Goal: Communication & Community: Answer question/provide support

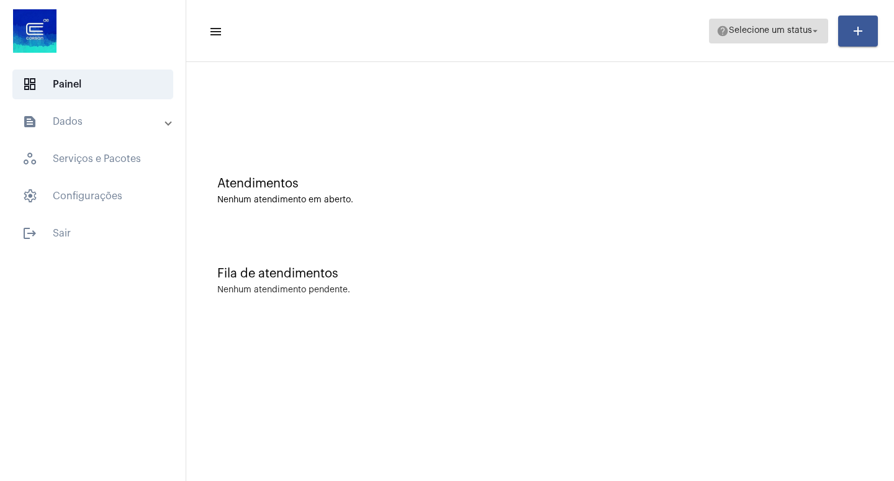
click at [816, 30] on mat-icon "arrow_drop_down" at bounding box center [814, 30] width 11 height 11
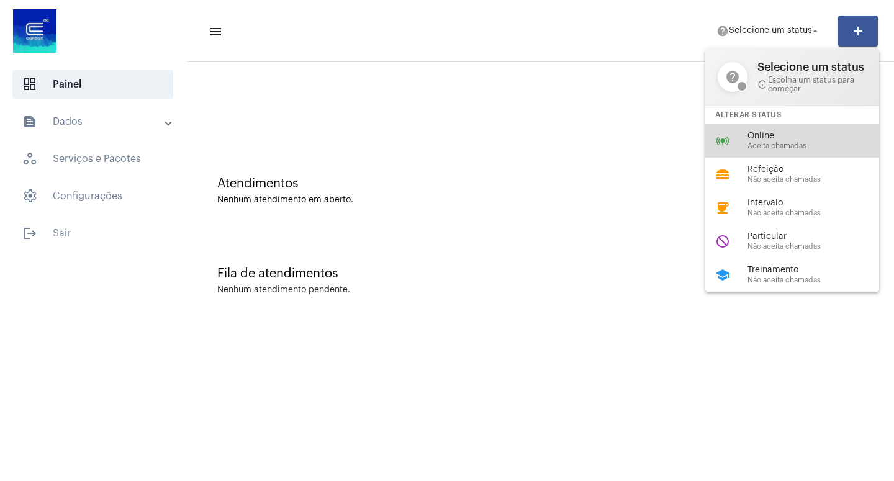
click at [763, 150] on span "Aceita chamadas" at bounding box center [818, 146] width 142 height 8
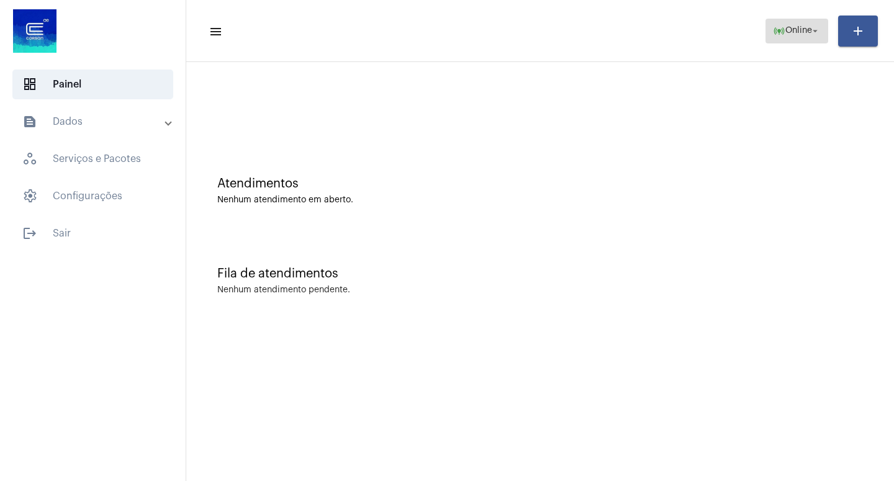
click at [807, 32] on span "Online" at bounding box center [798, 31] width 27 height 9
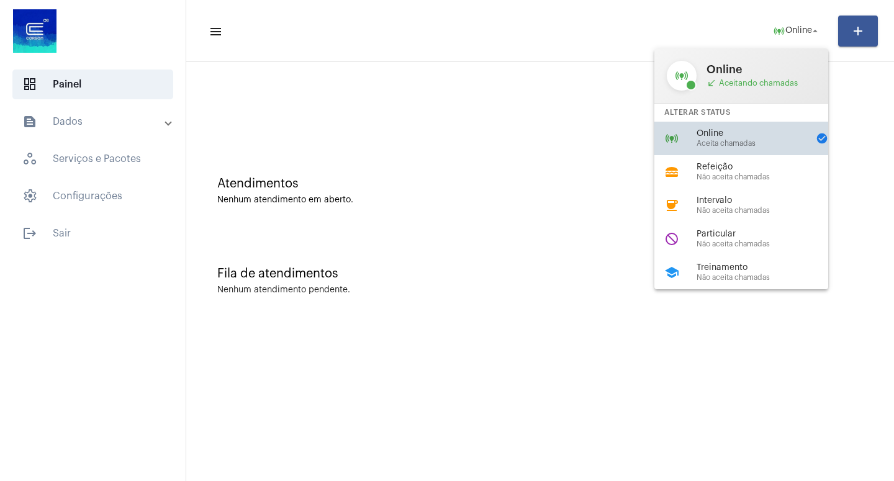
click at [731, 140] on div "Online Aceita chamadas" at bounding box center [752, 138] width 112 height 19
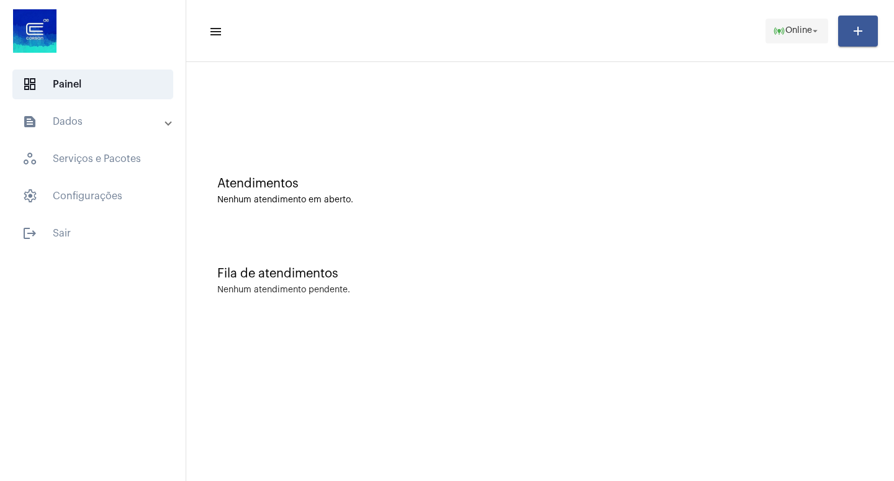
click at [813, 31] on mat-icon "arrow_drop_down" at bounding box center [814, 30] width 11 height 11
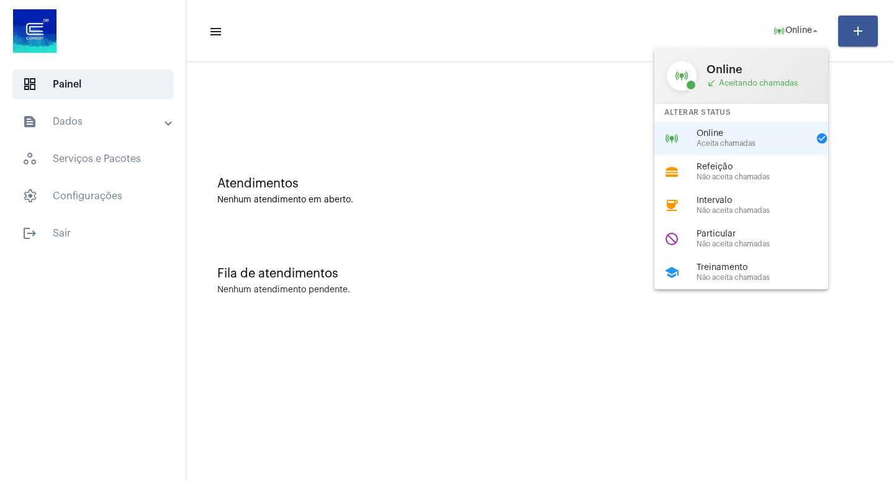
click at [714, 138] on span "Online" at bounding box center [752, 133] width 112 height 9
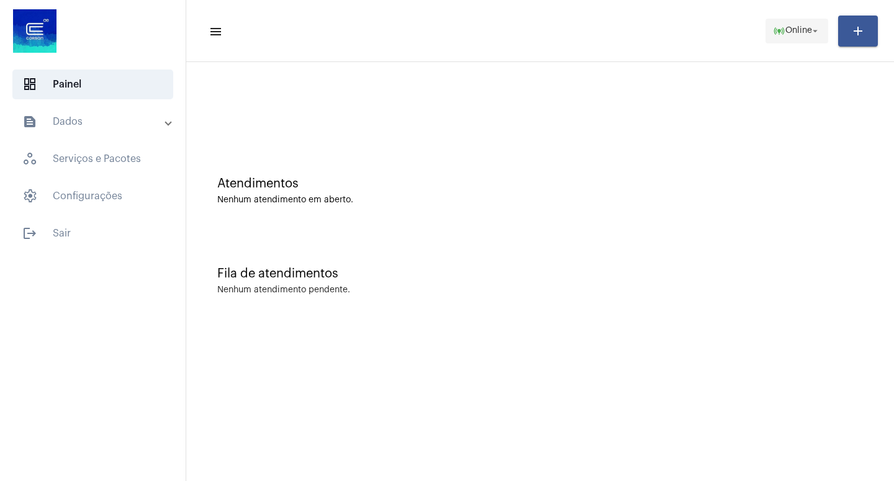
click at [814, 34] on mat-icon "arrow_drop_down" at bounding box center [814, 30] width 11 height 11
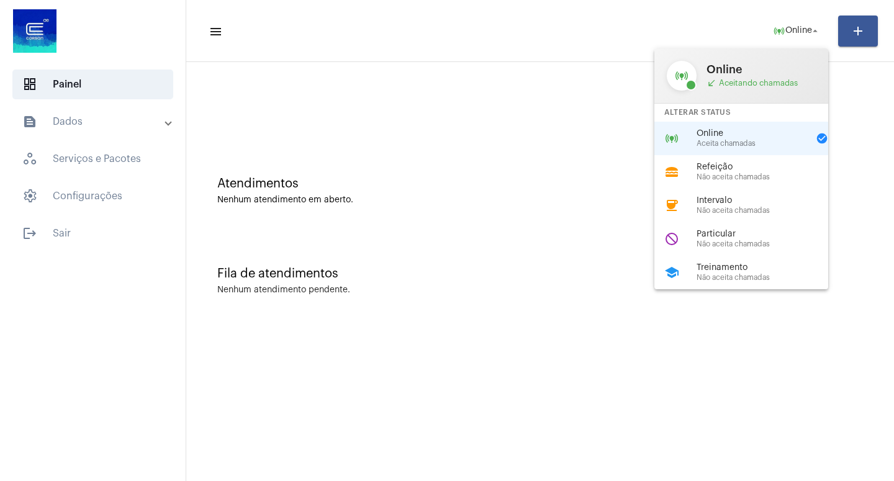
click at [735, 138] on span "Online" at bounding box center [752, 133] width 112 height 9
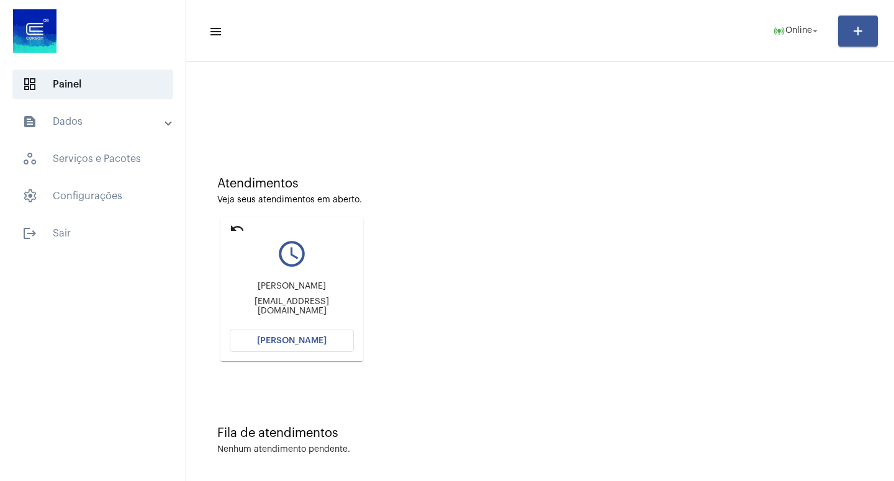
click at [267, 343] on span "[PERSON_NAME]" at bounding box center [292, 340] width 70 height 9
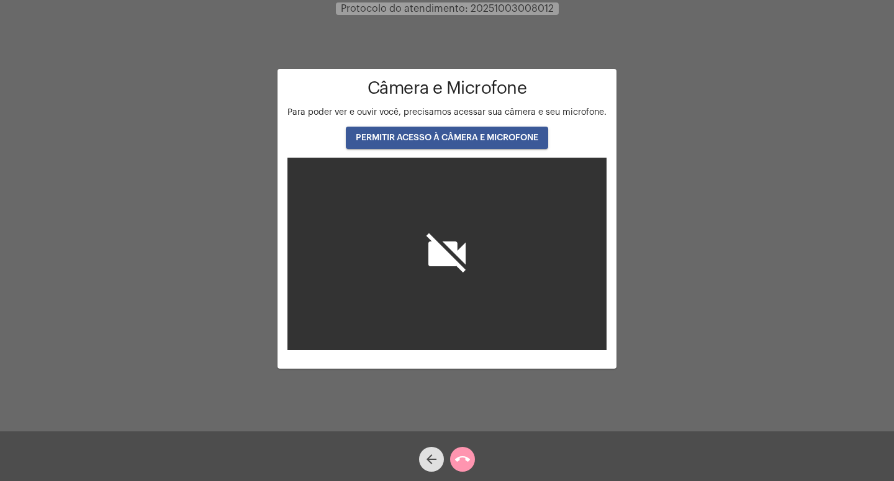
click at [426, 132] on button "PERMITIR ACESSO À CÂMERA E MICROFONE" at bounding box center [447, 138] width 202 height 22
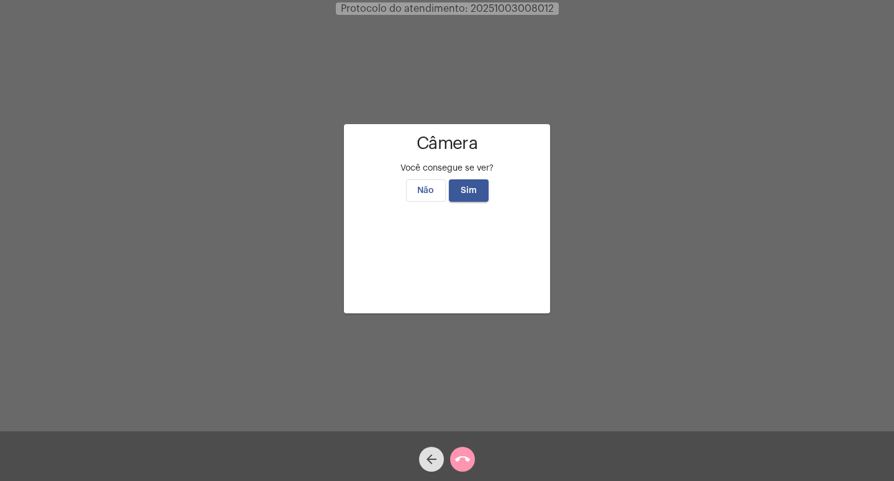
click at [469, 186] on span "Sim" at bounding box center [469, 190] width 16 height 9
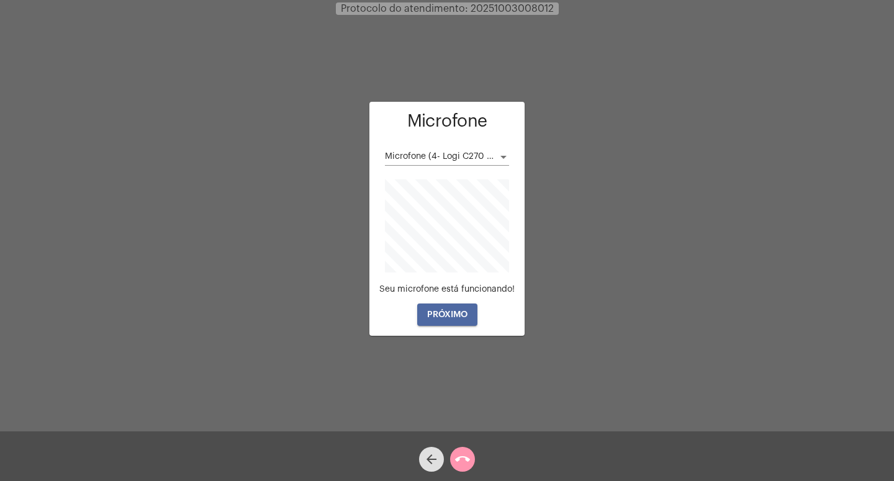
click at [454, 315] on span "PRÓXIMO" at bounding box center [447, 314] width 40 height 9
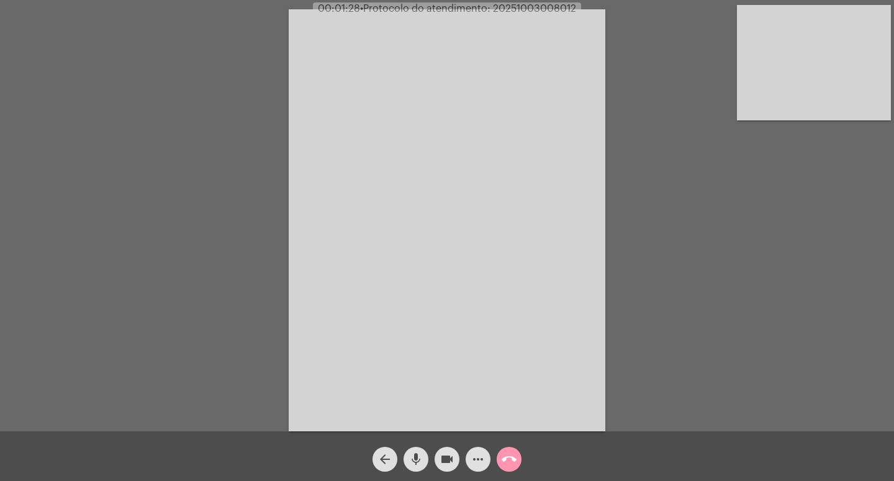
click at [446, 458] on mat-icon "videocam" at bounding box center [446, 459] width 15 height 15
click at [417, 456] on mat-icon "mic" at bounding box center [415, 459] width 15 height 15
click at [452, 461] on mat-icon "videocam_off" at bounding box center [446, 459] width 15 height 15
click at [413, 452] on mat-icon "mic_off" at bounding box center [415, 459] width 15 height 15
click at [510, 456] on mat-icon "call_end" at bounding box center [509, 459] width 15 height 15
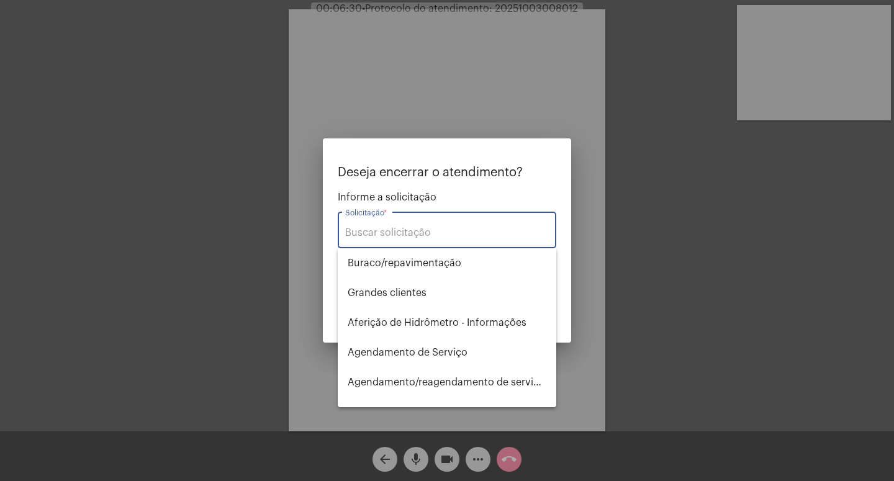
click at [453, 461] on div at bounding box center [447, 240] width 894 height 481
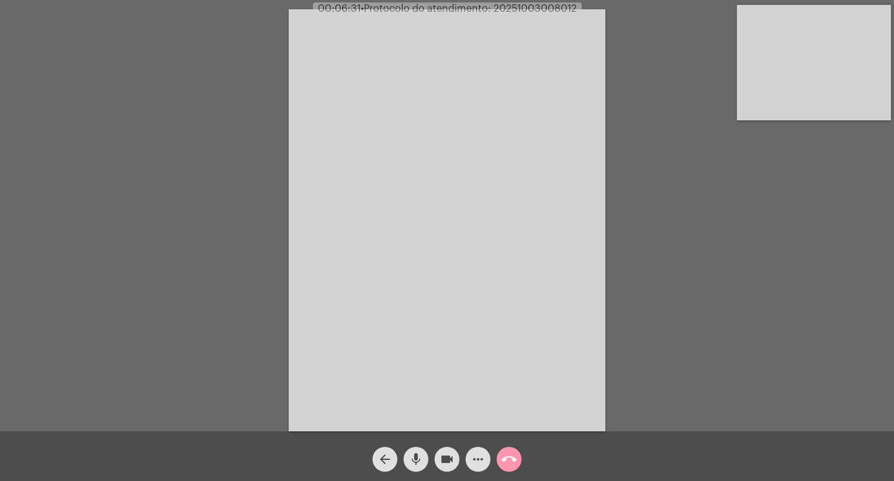
click at [417, 454] on mat-icon "mic" at bounding box center [415, 459] width 15 height 15
drag, startPoint x: 445, startPoint y: 455, endPoint x: 452, endPoint y: 459, distance: 8.3
click at [446, 456] on mat-icon "videocam" at bounding box center [446, 459] width 15 height 15
click at [510, 456] on mat-icon "call_end" at bounding box center [509, 459] width 15 height 15
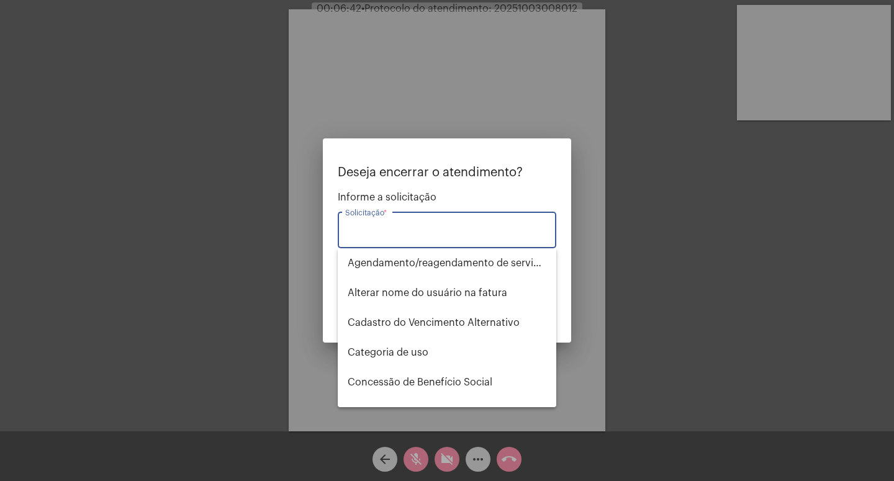
scroll to position [60, 0]
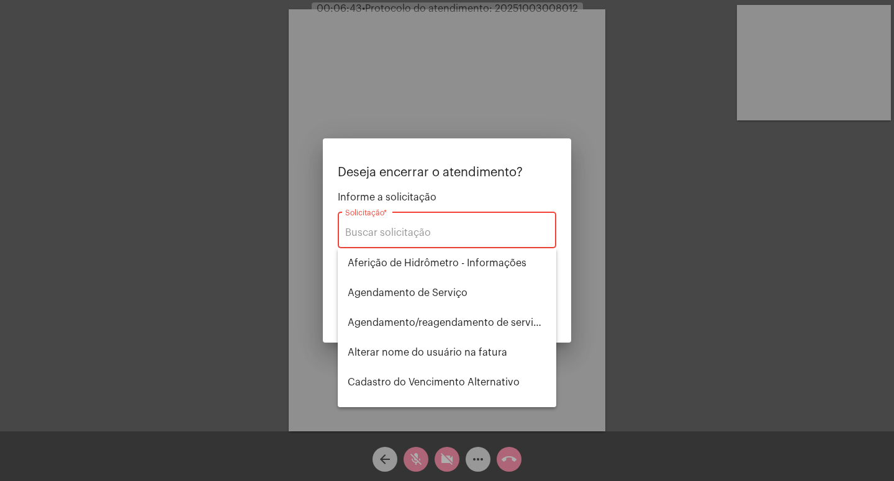
click at [384, 225] on div "Solicitação *" at bounding box center [447, 228] width 204 height 39
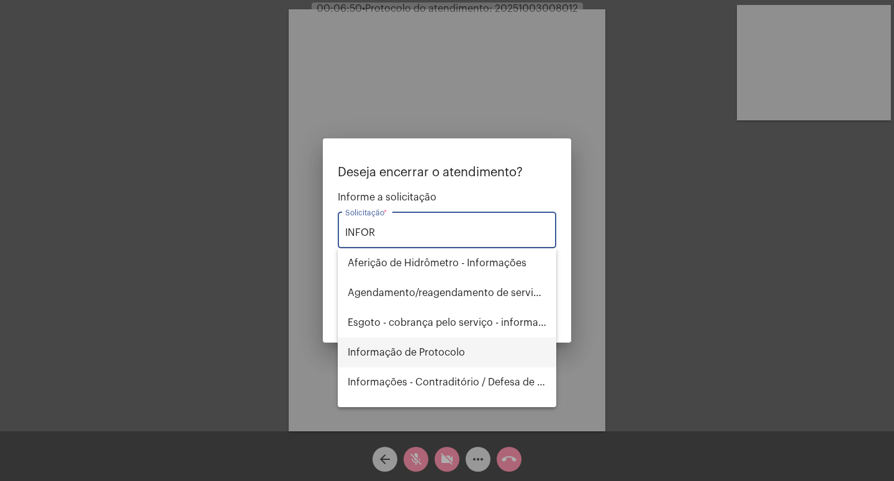
click at [416, 351] on span "Informação de Protocolo" at bounding box center [447, 353] width 199 height 30
type input "Informação de Protocolo"
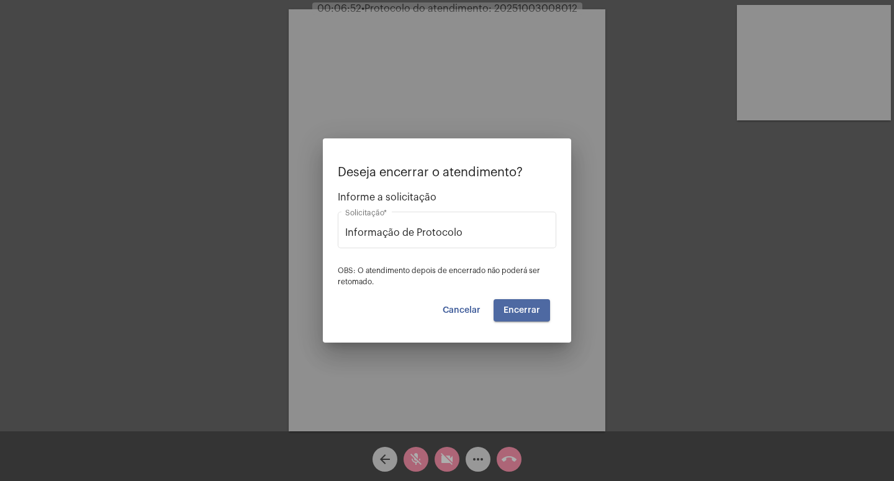
click at [520, 305] on button "Encerrar" at bounding box center [521, 310] width 56 height 22
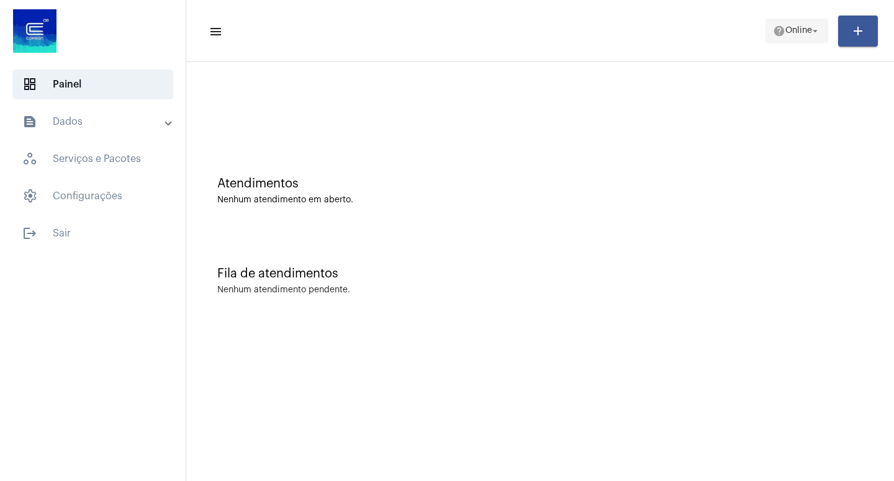
click at [811, 28] on mat-icon "arrow_drop_down" at bounding box center [814, 30] width 11 height 11
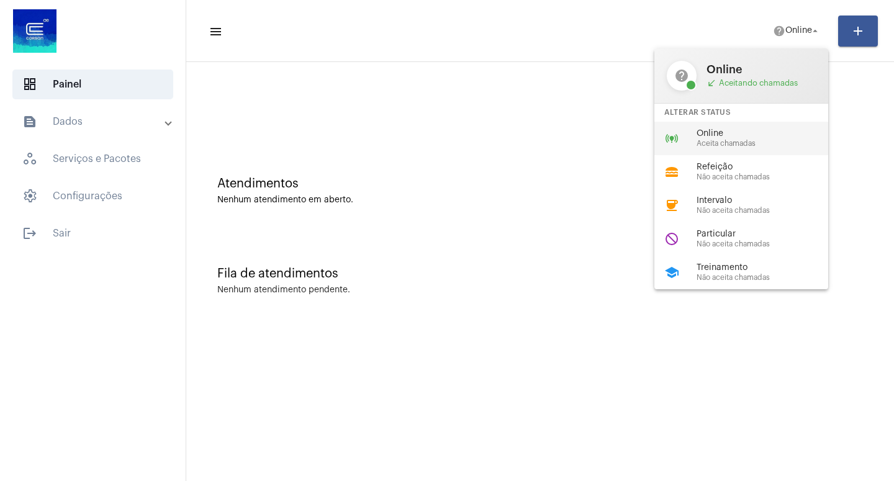
click at [721, 138] on span "Online" at bounding box center [767, 133] width 142 height 9
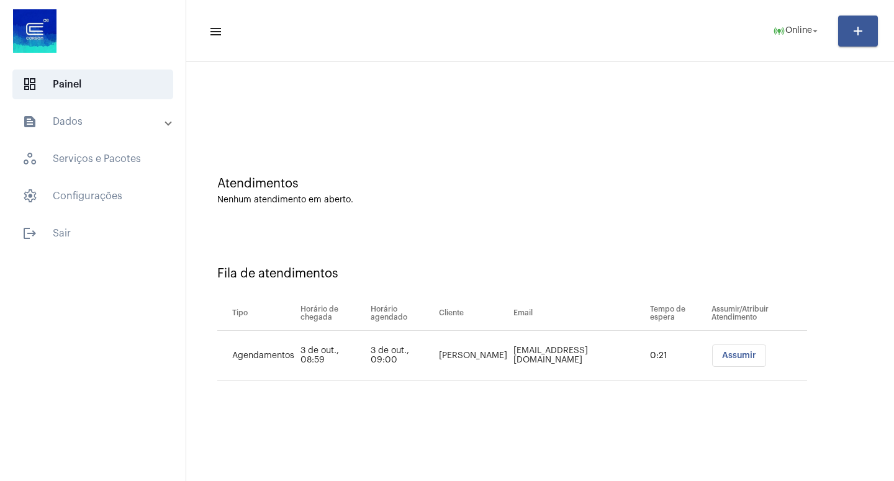
click at [729, 354] on span "Assumir" at bounding box center [739, 355] width 34 height 9
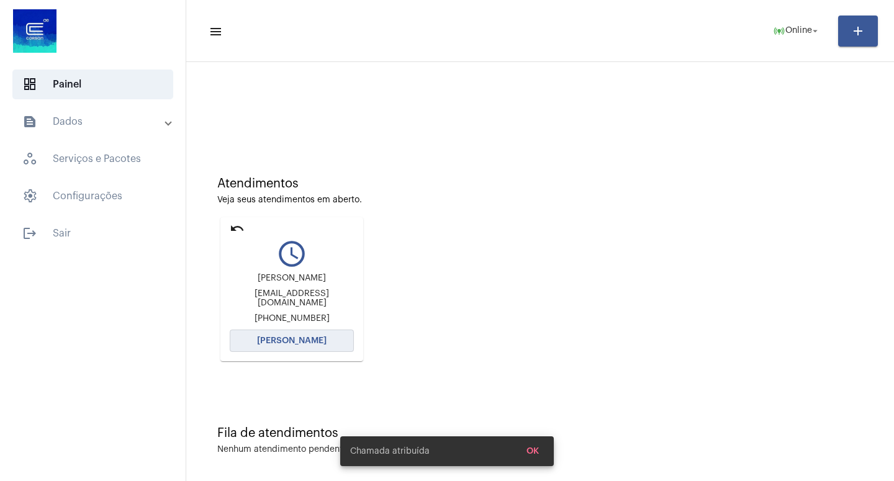
click at [281, 341] on span "[PERSON_NAME]" at bounding box center [292, 340] width 70 height 9
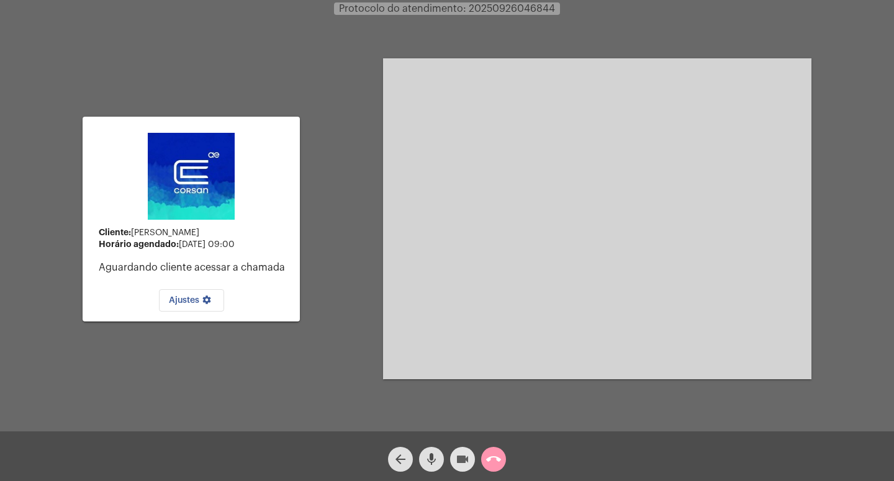
click at [461, 456] on mat-icon "videocam" at bounding box center [462, 459] width 15 height 15
click at [433, 459] on mat-icon "mic" at bounding box center [431, 459] width 15 height 15
click at [491, 457] on mat-icon "call_end" at bounding box center [493, 459] width 15 height 15
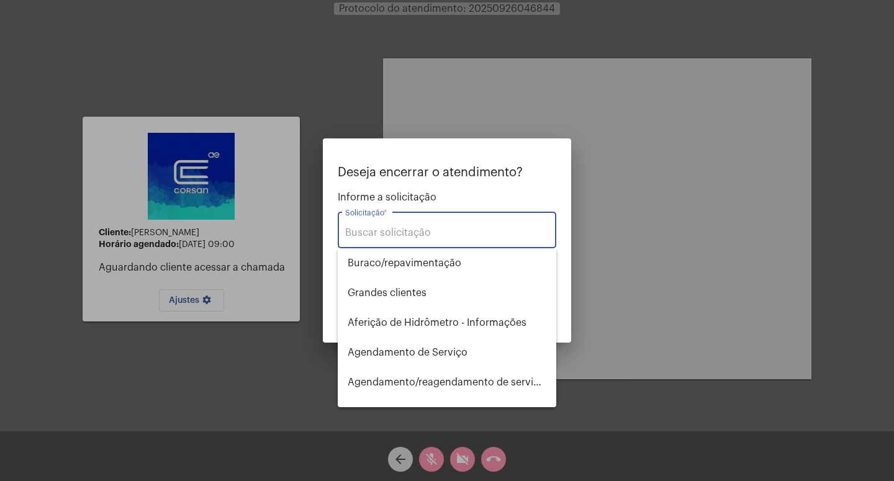
click at [466, 234] on input "Solicitação *" at bounding box center [447, 232] width 204 height 11
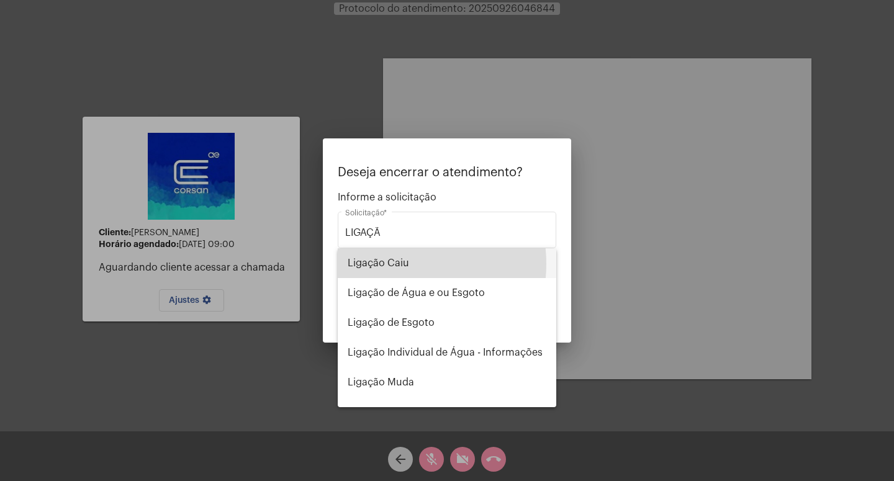
click at [391, 264] on span "Ligação Caiu" at bounding box center [447, 263] width 199 height 30
type input "Ligação Caiu"
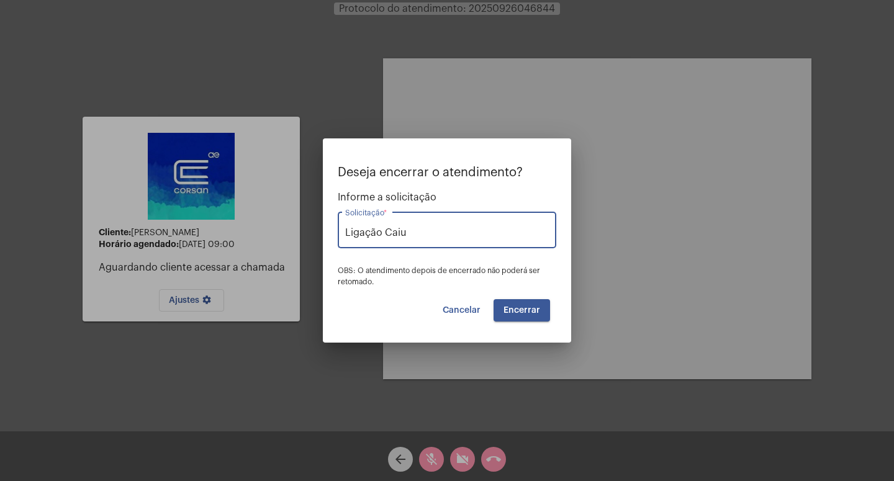
click at [524, 310] on span "Encerrar" at bounding box center [521, 310] width 37 height 9
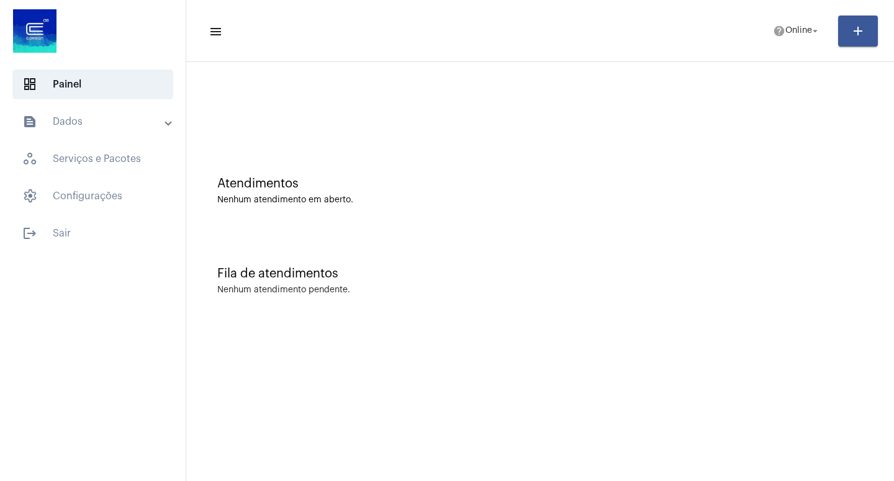
click at [439, 335] on mat-sidenav-content "menu help Online arrow_drop_down add Atendimentos Nenhum atendimento em aberto.…" at bounding box center [540, 240] width 708 height 481
click at [815, 33] on mat-icon "arrow_drop_down" at bounding box center [814, 30] width 11 height 11
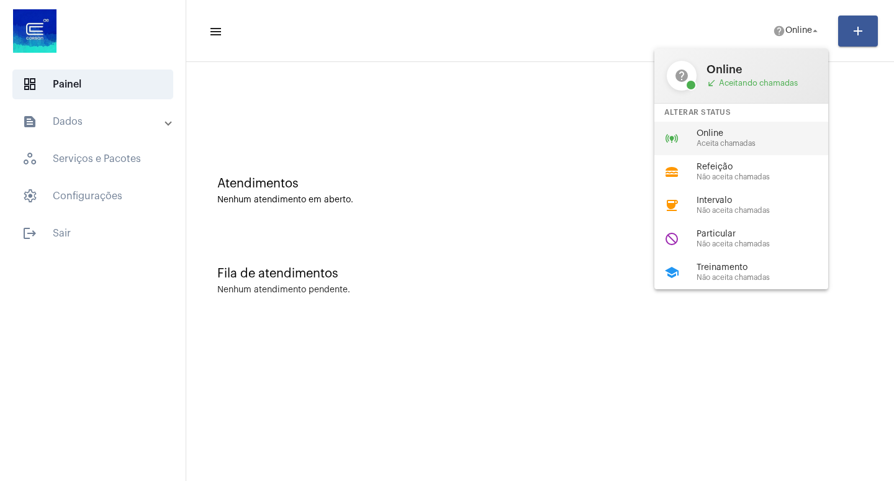
click at [725, 142] on span "Aceita chamadas" at bounding box center [767, 144] width 142 height 8
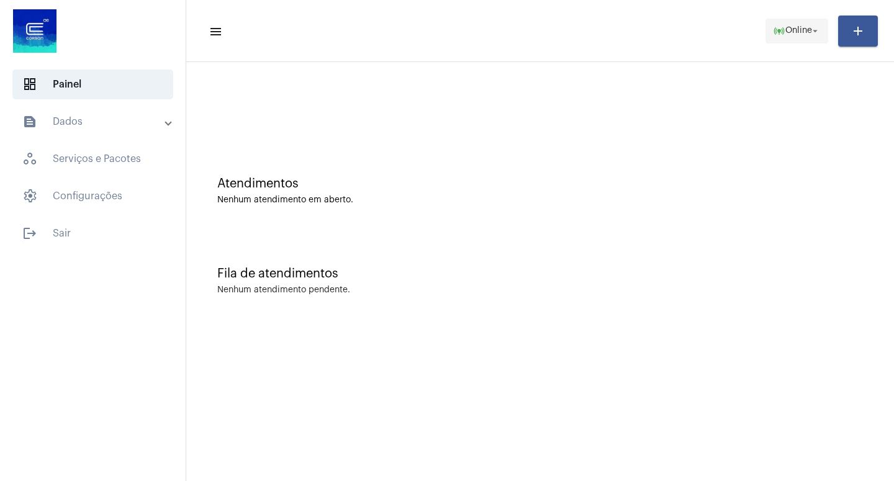
click at [811, 33] on mat-icon "arrow_drop_down" at bounding box center [814, 30] width 11 height 11
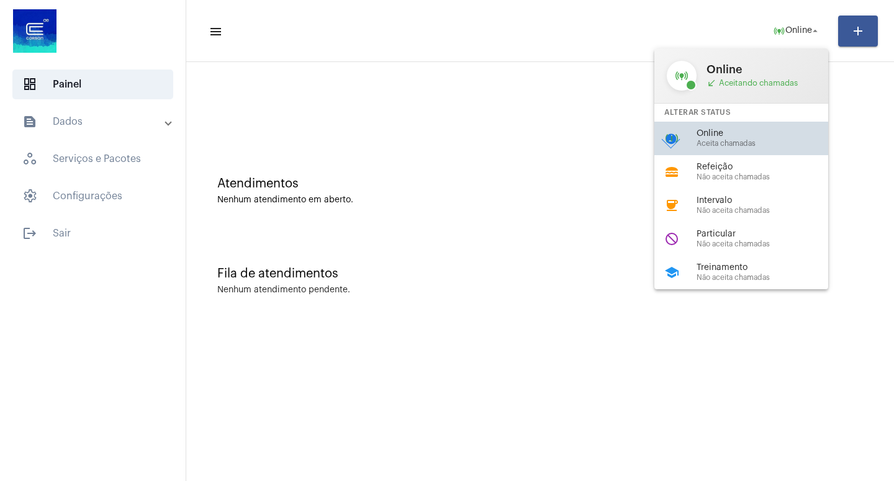
click at [750, 138] on span "Online" at bounding box center [767, 133] width 142 height 9
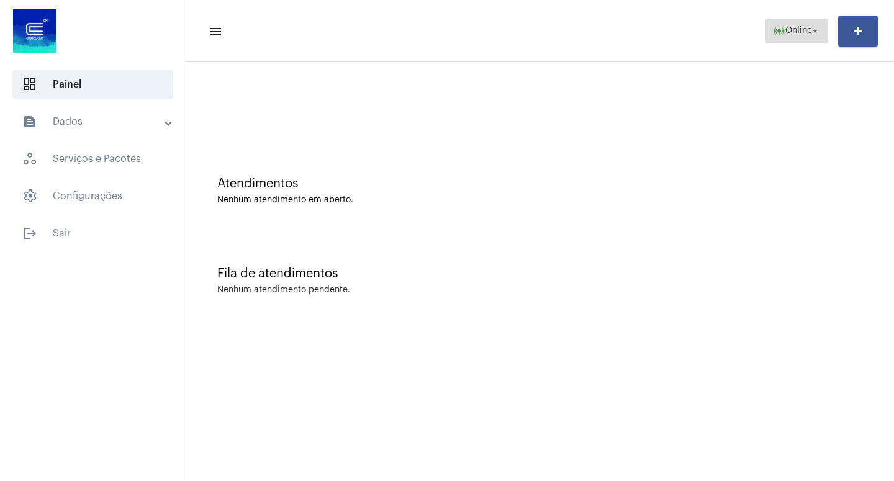
click at [814, 30] on mat-icon "arrow_drop_down" at bounding box center [814, 30] width 11 height 11
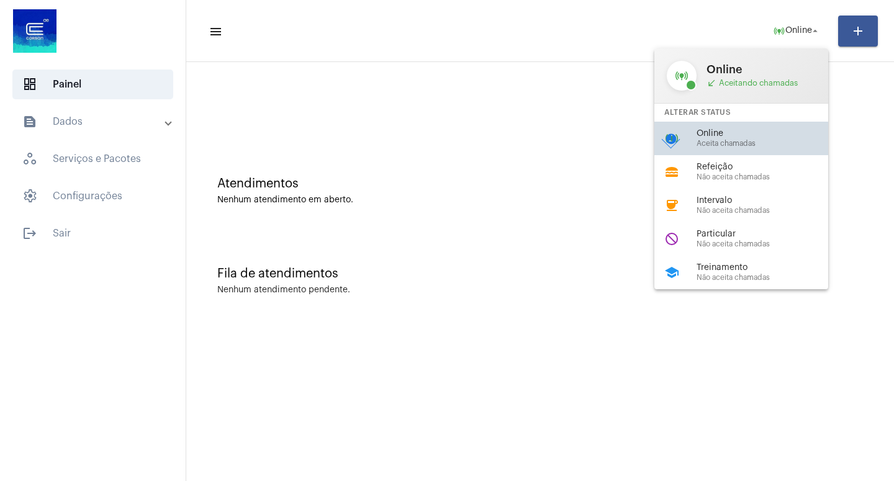
click at [740, 143] on span "Aceita chamadas" at bounding box center [767, 144] width 142 height 8
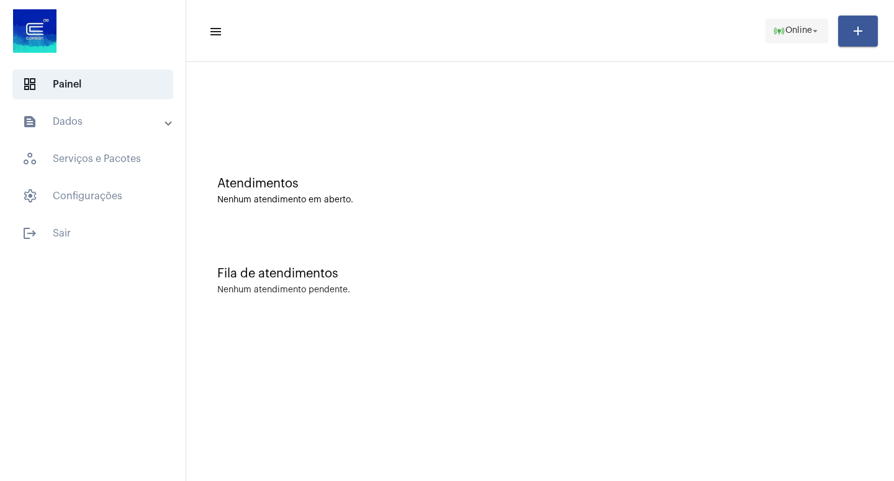
click at [816, 34] on mat-icon "arrow_drop_down" at bounding box center [814, 30] width 11 height 11
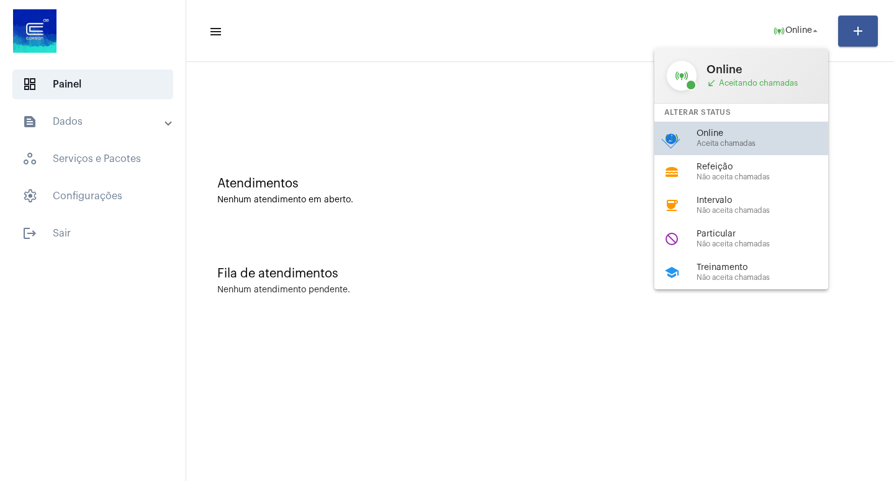
click at [752, 133] on span "Online" at bounding box center [767, 133] width 142 height 9
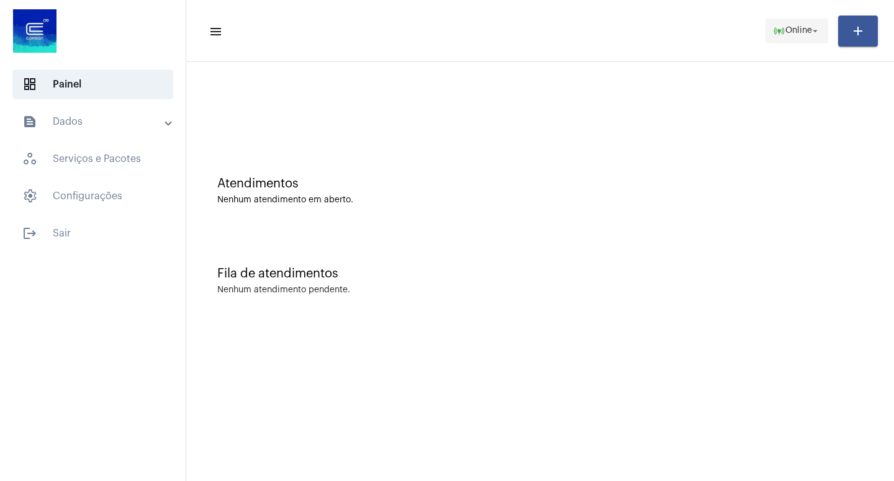
click at [811, 30] on mat-icon "arrow_drop_down" at bounding box center [814, 30] width 11 height 11
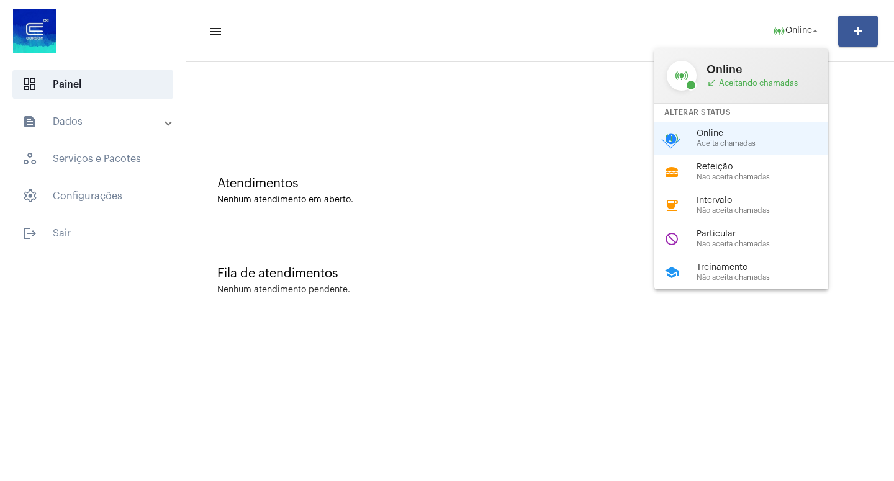
click at [747, 142] on span "Aceita chamadas" at bounding box center [767, 144] width 142 height 8
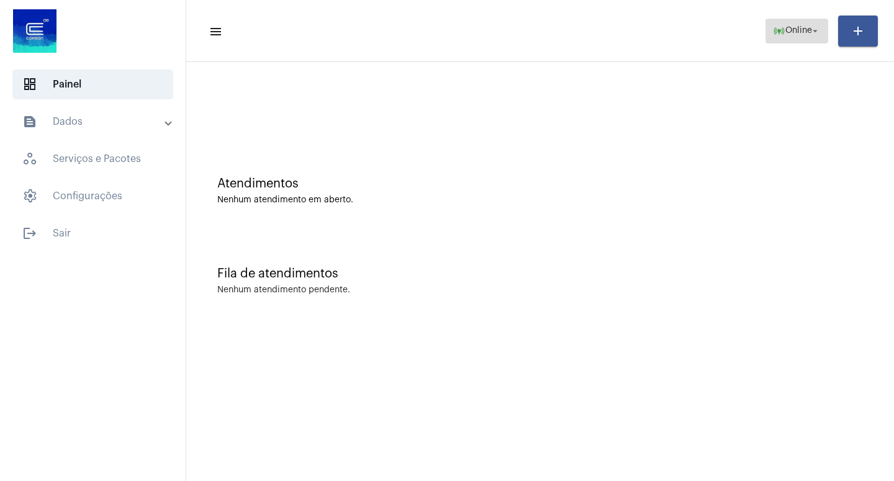
click at [813, 30] on mat-icon "arrow_drop_down" at bounding box center [814, 30] width 11 height 11
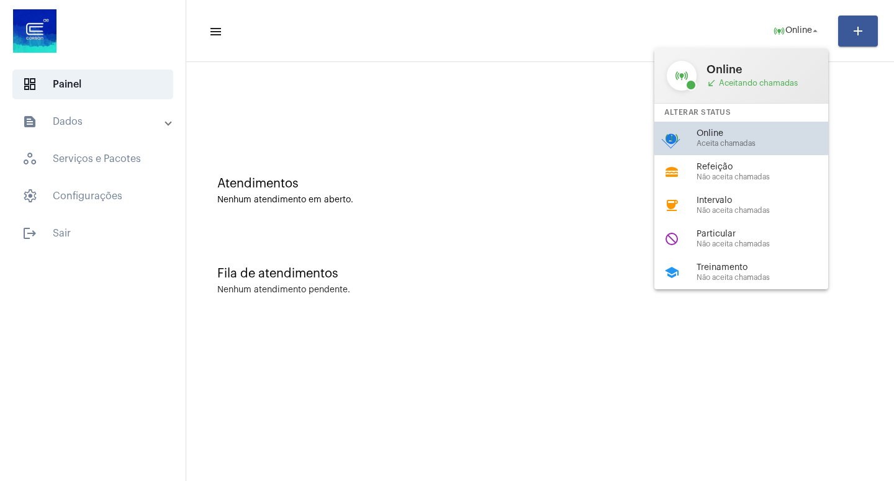
click at [733, 140] on div "Online Aceita chamadas" at bounding box center [767, 138] width 142 height 19
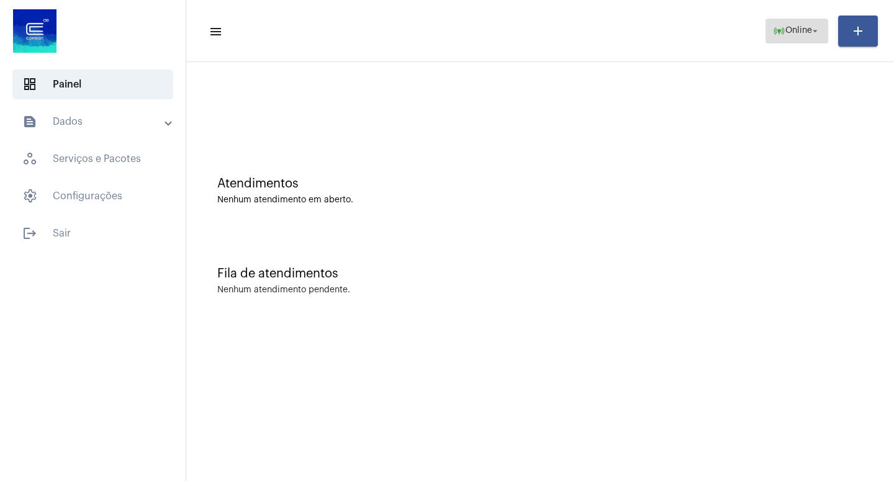
click at [812, 30] on mat-icon "arrow_drop_down" at bounding box center [814, 30] width 11 height 11
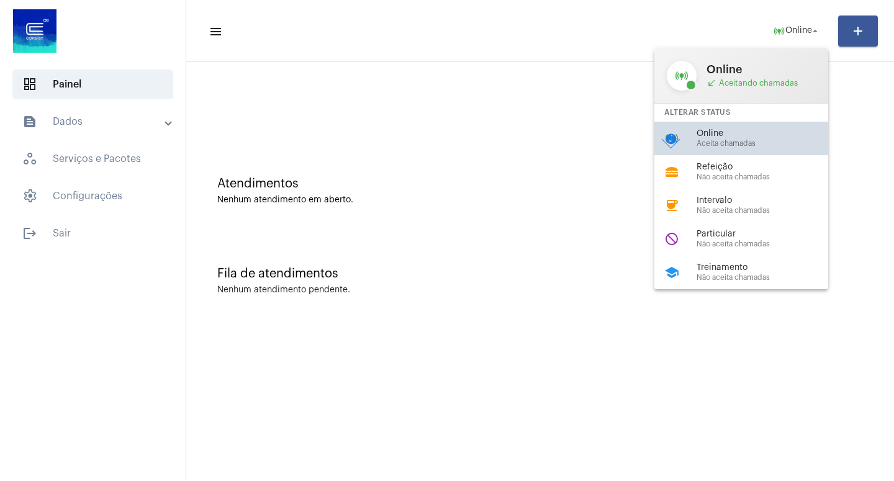
click at [716, 140] on div "Online Aceita chamadas" at bounding box center [767, 138] width 142 height 19
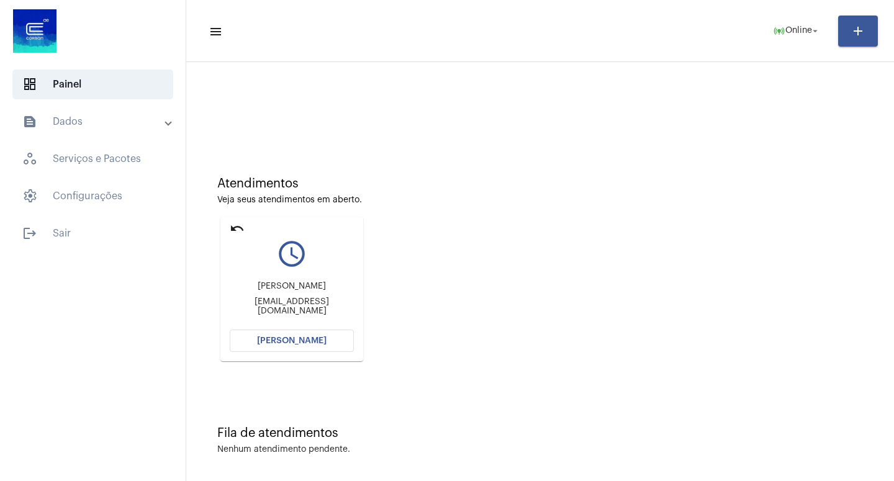
click at [284, 336] on button "[PERSON_NAME]" at bounding box center [292, 341] width 124 height 22
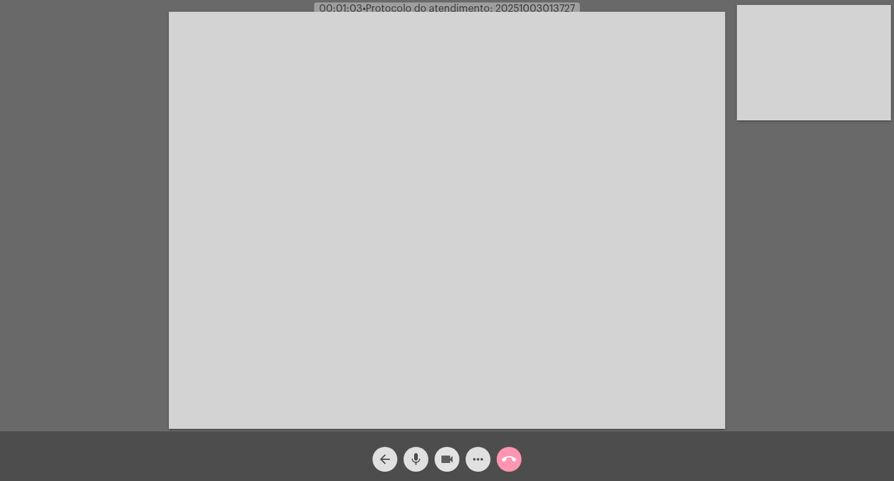
click at [441, 457] on mat-icon "videocam" at bounding box center [446, 459] width 15 height 15
click at [421, 459] on mat-icon "mic" at bounding box center [415, 459] width 15 height 15
click at [448, 461] on mat-icon "videocam_off" at bounding box center [446, 459] width 15 height 15
click at [415, 460] on mat-icon "mic_off" at bounding box center [415, 459] width 15 height 15
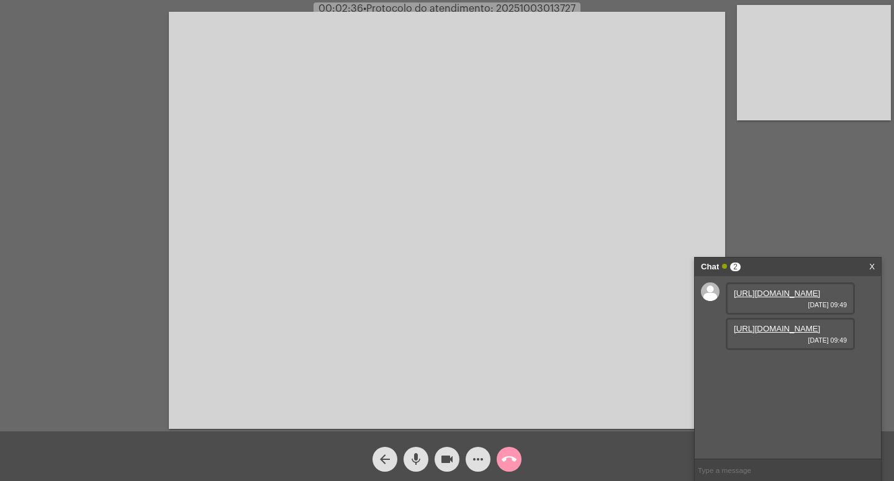
click at [780, 298] on link "https://neft-transfer-bucket.s3.amazonaws.com/temp-d1fa2c73-81bf-e8df-cd5c-8913…" at bounding box center [777, 293] width 86 height 9
click at [767, 333] on link "https://neft-transfer-bucket.s3.amazonaws.com/temp-86b21832-59fd-096e-c9a7-ec48…" at bounding box center [777, 328] width 86 height 9
click at [809, 359] on link "https://neft-transfer-bucket.s3.amazonaws.com/temp-02964a4f-906e-f7b8-fcc2-dfd8…" at bounding box center [777, 363] width 86 height 9
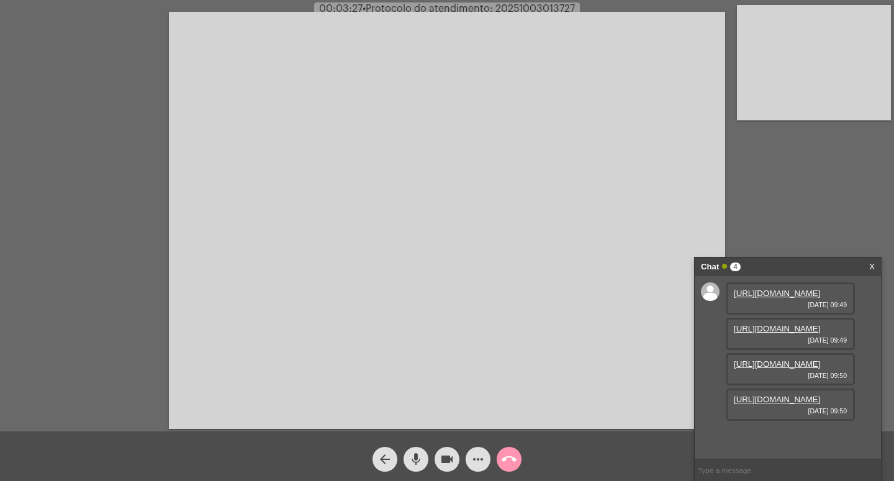
click at [781, 404] on link "https://neft-transfer-bucket.s3.amazonaws.com/temp-b0eff410-fe08-3c84-3dc8-1c42…" at bounding box center [777, 399] width 86 height 9
click at [781, 405] on div "https://neft-transfer-bucket.s3.amazonaws.com/temp-b0eff410-fe08-3c84-3dc8-1c42…" at bounding box center [790, 405] width 129 height 32
click at [748, 400] on link "https://neft-transfer-bucket.s3.amazonaws.com/temp-b0eff410-fe08-3c84-3dc8-1c42…" at bounding box center [777, 399] width 86 height 9
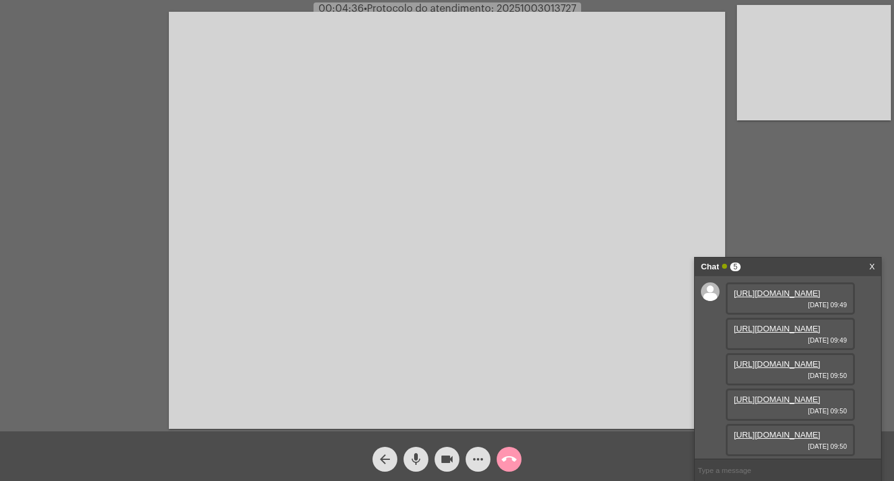
click at [792, 395] on link "https://neft-transfer-bucket.s3.amazonaws.com/temp-b0eff410-fe08-3c84-3dc8-1c42…" at bounding box center [777, 399] width 86 height 9
click at [785, 430] on link "https://neft-transfer-bucket.s3.amazonaws.com/temp-ba78bc11-0ab4-1027-d042-2dbb…" at bounding box center [777, 434] width 86 height 9
click at [794, 395] on link "https://neft-transfer-bucket.s3.amazonaws.com/temp-b0eff410-fe08-3c84-3dc8-1c42…" at bounding box center [777, 399] width 86 height 9
click at [780, 433] on link "https://neft-transfer-bucket.s3.amazonaws.com/temp-8480b44c-9e5a-3c1c-8d38-42e3…" at bounding box center [777, 437] width 86 height 9
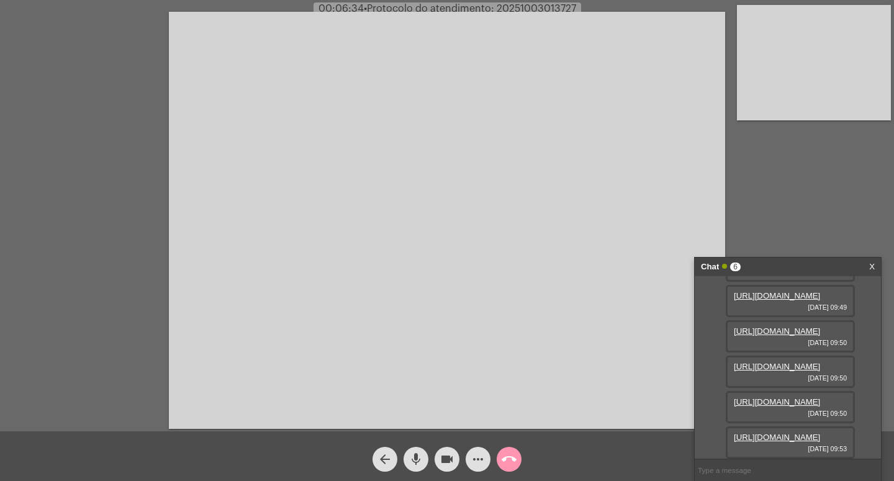
click at [441, 456] on mat-icon "videocam" at bounding box center [446, 459] width 15 height 15
click at [421, 459] on mat-icon "mic" at bounding box center [415, 459] width 15 height 15
click at [421, 459] on mat-icon "mic_off" at bounding box center [415, 459] width 15 height 15
click at [420, 459] on mat-icon "mic" at bounding box center [415, 459] width 15 height 15
click at [439, 457] on mat-icon "videocam_off" at bounding box center [446, 459] width 15 height 15
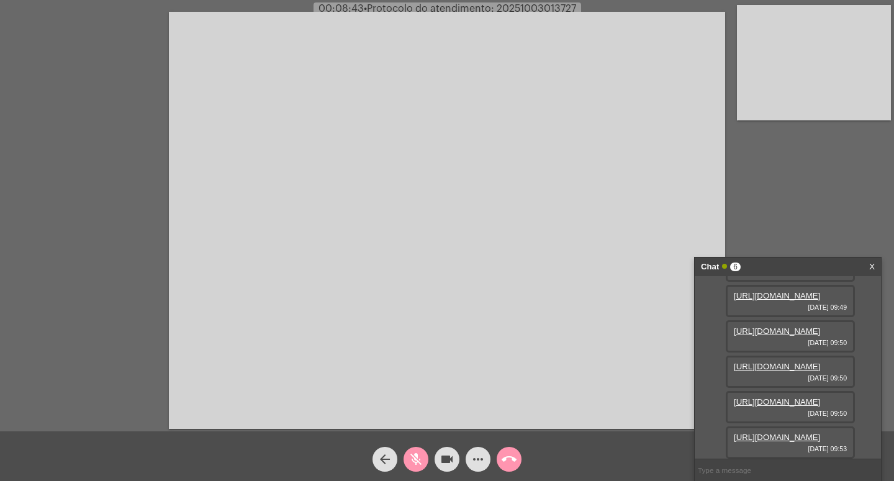
click at [412, 455] on mat-icon "mic_off" at bounding box center [415, 459] width 15 height 15
click at [439, 462] on mat-icon "videocam" at bounding box center [446, 459] width 15 height 15
click at [410, 453] on mat-icon "mic" at bounding box center [415, 459] width 15 height 15
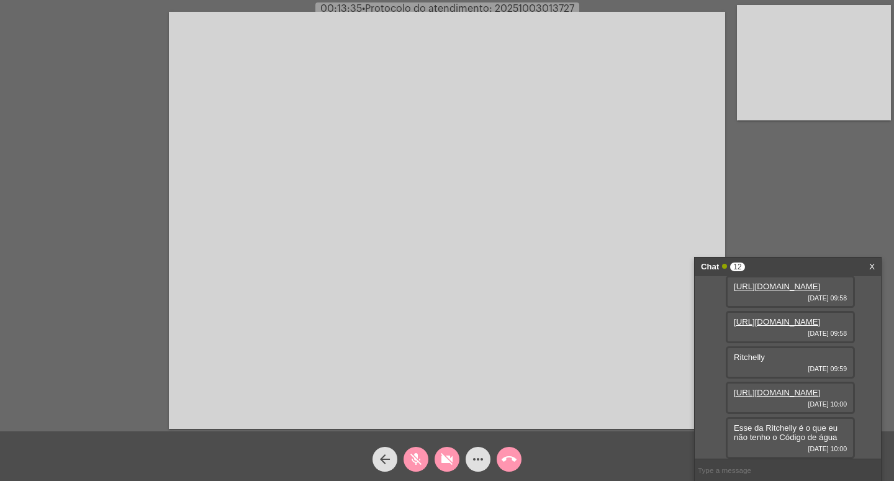
scroll to position [548, 0]
click at [418, 453] on mat-icon "mic_off" at bounding box center [415, 459] width 15 height 15
click at [450, 452] on span "videocam_off" at bounding box center [446, 459] width 15 height 25
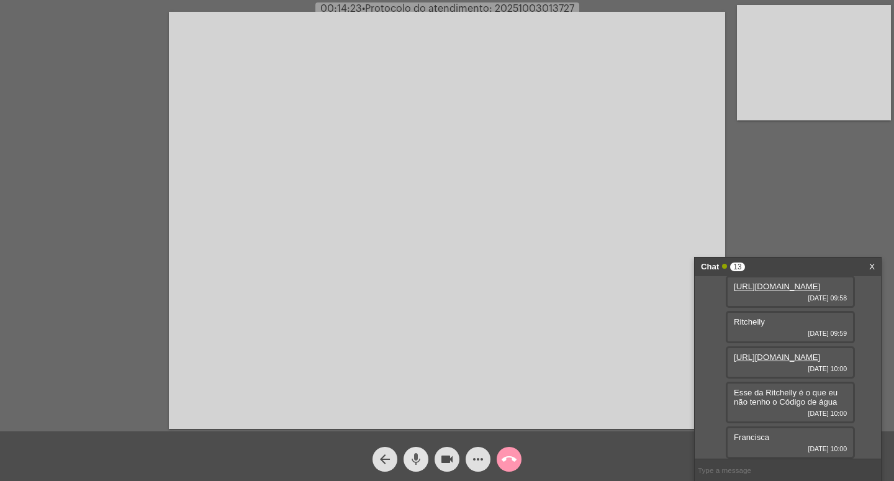
click at [415, 462] on mat-icon "mic" at bounding box center [415, 459] width 15 height 15
click at [443, 458] on mat-icon "videocam" at bounding box center [446, 459] width 15 height 15
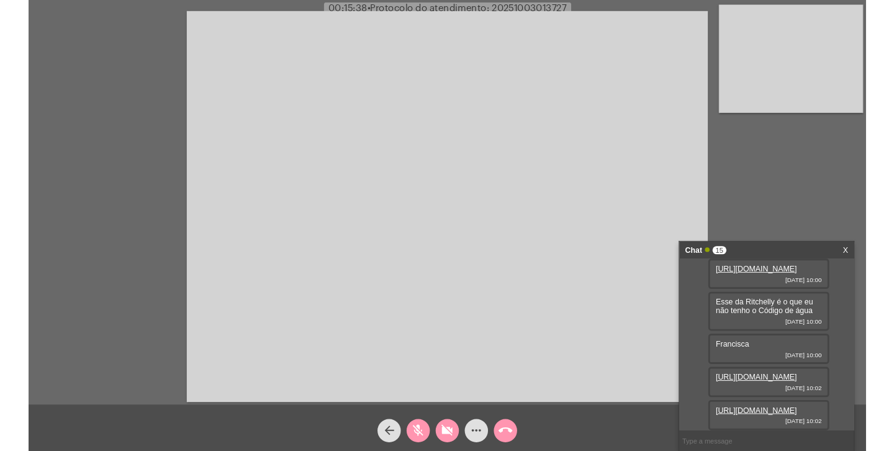
scroll to position [651, 0]
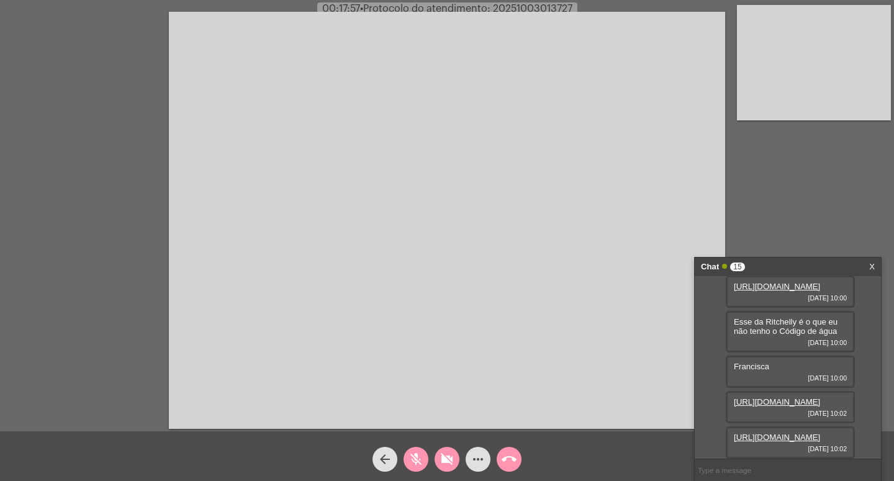
click at [417, 458] on mat-icon "mic_off" at bounding box center [415, 459] width 15 height 15
click at [440, 457] on mat-icon "videocam_off" at bounding box center [446, 459] width 15 height 15
click at [444, 458] on mat-icon "videocam" at bounding box center [446, 459] width 15 height 15
click at [417, 458] on mat-icon "mic" at bounding box center [415, 459] width 15 height 15
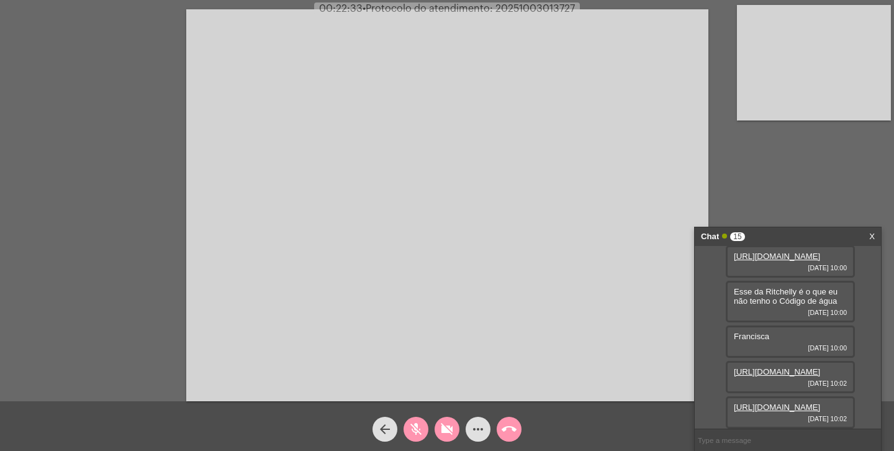
click at [446, 432] on mat-icon "videocam_off" at bounding box center [446, 428] width 15 height 15
click at [415, 430] on mat-icon "mic_off" at bounding box center [415, 428] width 15 height 15
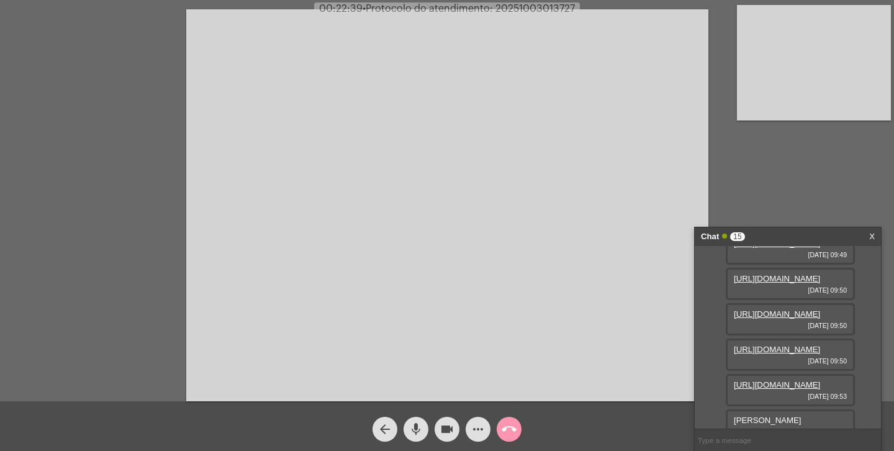
scroll to position [0, 0]
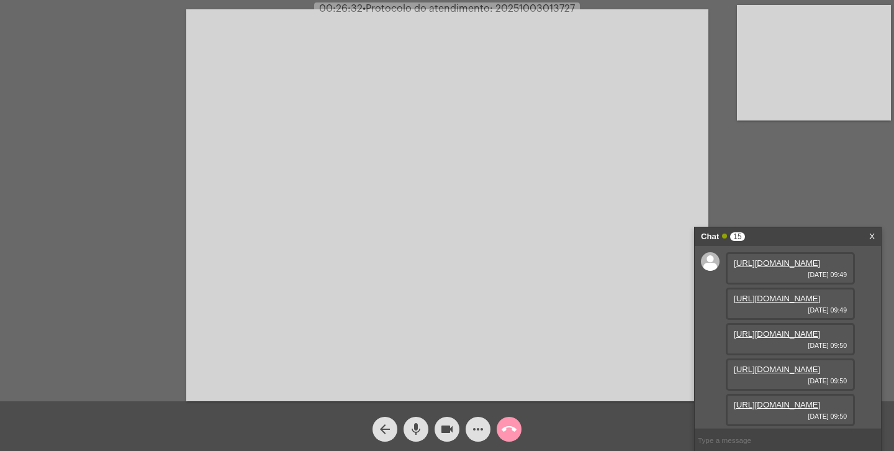
click at [769, 268] on link "https://neft-transfer-bucket.s3.amazonaws.com/temp-d1fa2c73-81bf-e8df-cd5c-8913…" at bounding box center [777, 262] width 86 height 9
click at [771, 303] on link "https://neft-transfer-bucket.s3.amazonaws.com/temp-86b21832-59fd-096e-c9a7-ec48…" at bounding box center [777, 298] width 86 height 9
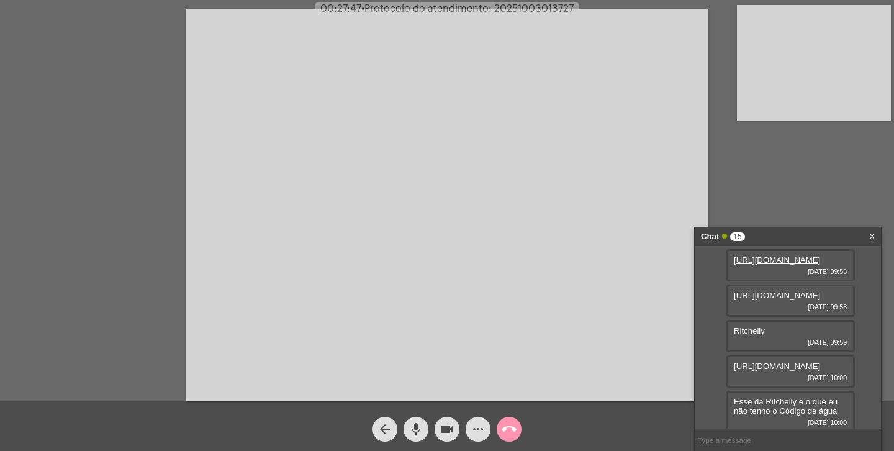
scroll to position [370, 0]
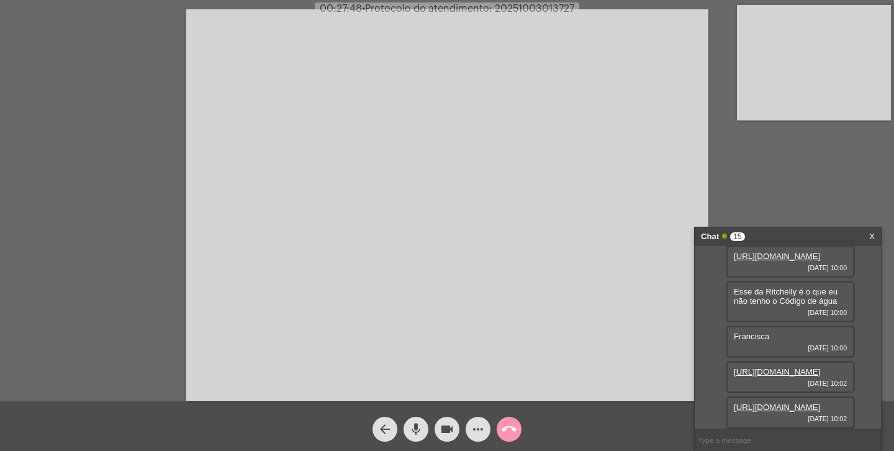
click at [762, 171] on div "https://neft-transfer-bucket.s3.amazonaws.com/temp-0b82fe7f-7e7d-9ef0-cc39-d0d8…" at bounding box center [790, 155] width 129 height 32
click at [451, 431] on mat-icon "videocam" at bounding box center [446, 428] width 15 height 15
click at [420, 425] on mat-icon "mic" at bounding box center [415, 428] width 15 height 15
click at [768, 155] on link "https://neft-transfer-bucket.s3.amazonaws.com/temp-0b82fe7f-7e7d-9ef0-cc39-d0d8…" at bounding box center [777, 149] width 86 height 9
click at [446, 423] on mat-icon "videocam_off" at bounding box center [446, 428] width 15 height 15
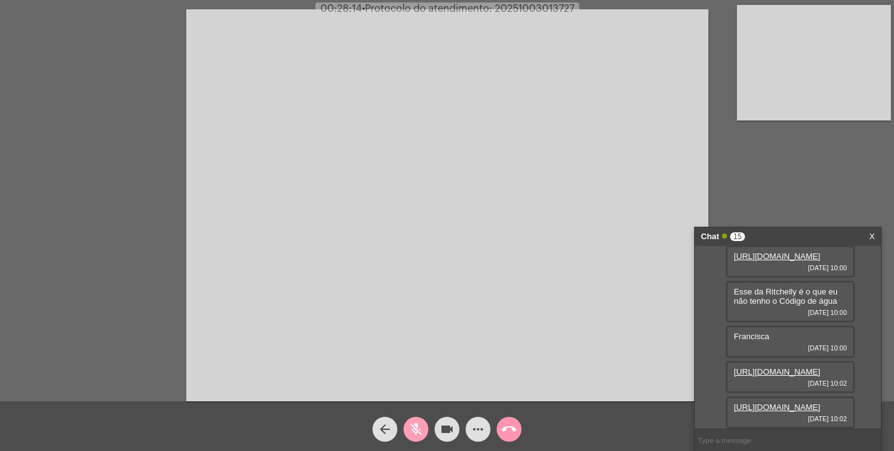
click at [413, 426] on mat-icon "mic_off" at bounding box center [415, 428] width 15 height 15
click at [778, 155] on link "https://neft-transfer-bucket.s3.amazonaws.com/temp-0b82fe7f-7e7d-9ef0-cc39-d0d8…" at bounding box center [777, 149] width 86 height 9
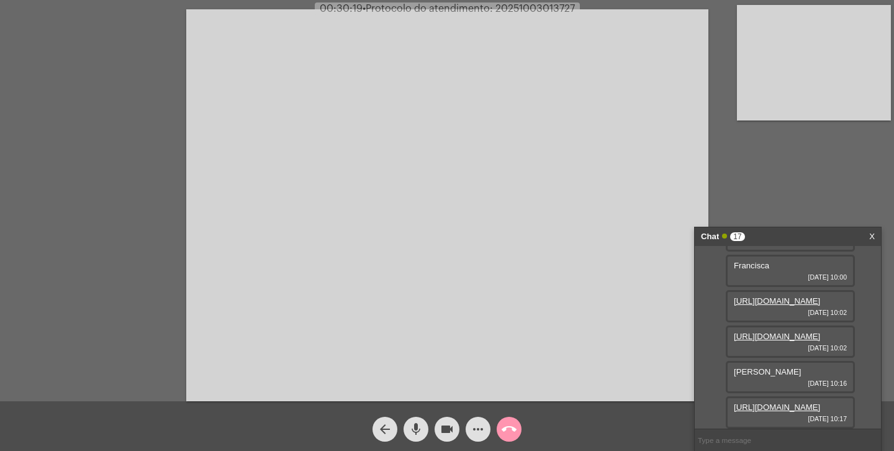
scroll to position [407, 0]
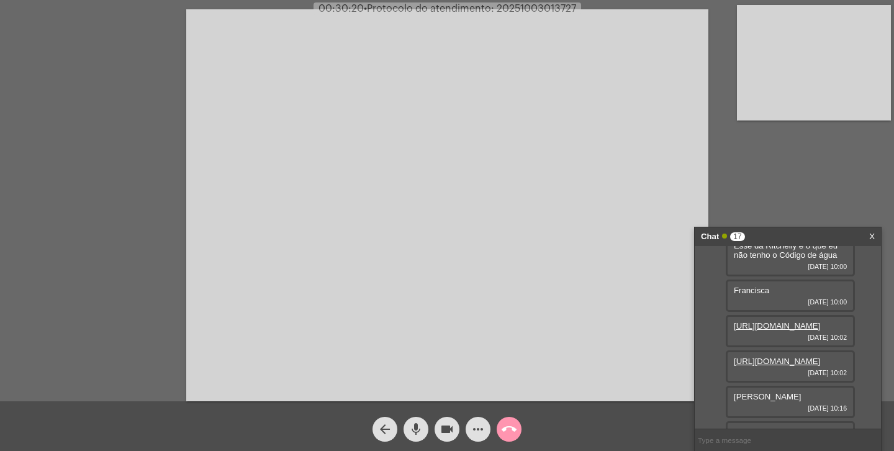
click at [784, 109] on link "https://neft-transfer-bucket.s3.amazonaws.com/temp-0b82fe7f-7e7d-9ef0-cc39-d0d8…" at bounding box center [777, 103] width 86 height 9
click at [789, 144] on link "https://neft-transfer-bucket.s3.amazonaws.com/temp-8c25f543-6e61-2ecd-a733-358d…" at bounding box center [777, 139] width 86 height 9
click at [447, 431] on mat-icon "videocam" at bounding box center [446, 428] width 15 height 15
click at [418, 428] on mat-icon "mic" at bounding box center [415, 428] width 15 height 15
click at [418, 425] on mat-icon "mic_off" at bounding box center [415, 428] width 15 height 15
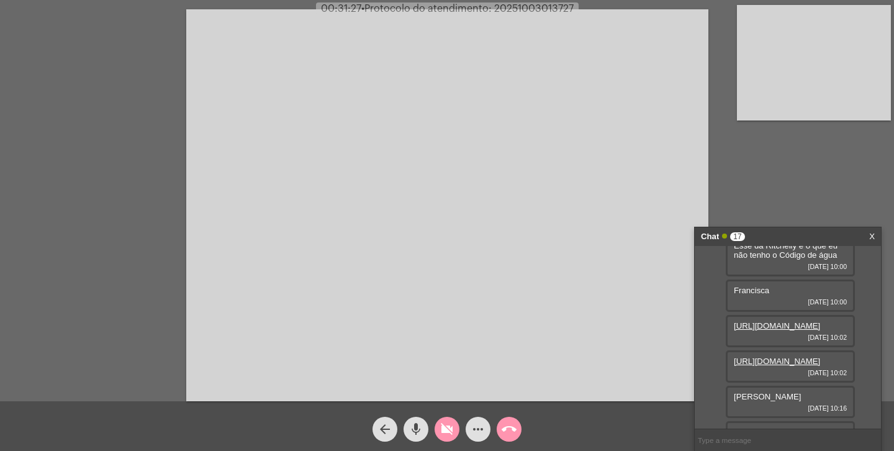
click at [416, 429] on mat-icon "mic" at bounding box center [415, 428] width 15 height 15
click at [450, 430] on mat-icon "videocam_off" at bounding box center [446, 428] width 15 height 15
click at [417, 428] on mat-icon "mic_off" at bounding box center [415, 428] width 15 height 15
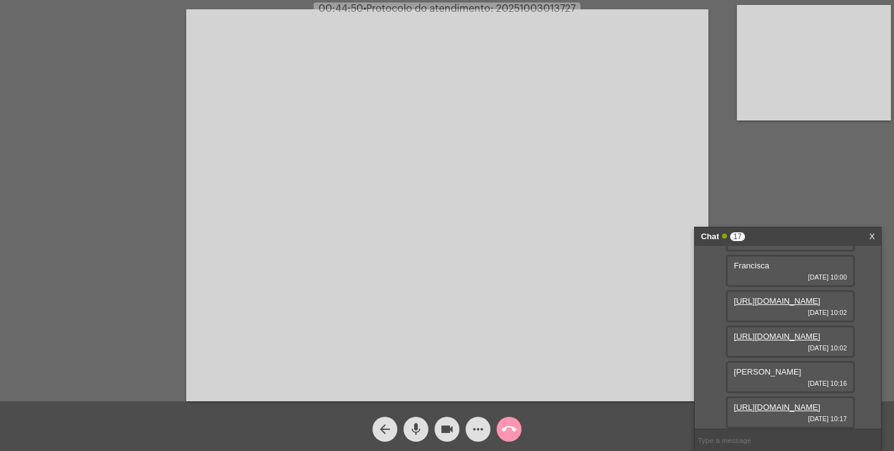
scroll to position [526, 0]
click at [444, 425] on mat-icon "videocam" at bounding box center [446, 428] width 15 height 15
click at [415, 423] on mat-icon "mic" at bounding box center [415, 428] width 15 height 15
click at [765, 190] on link "https://neft-transfer-bucket.s3.amazonaws.com/temp-83100e1b-6daf-8e5a-6c92-fcf0…" at bounding box center [777, 185] width 86 height 9
click at [449, 430] on mat-icon "videocam_off" at bounding box center [446, 428] width 15 height 15
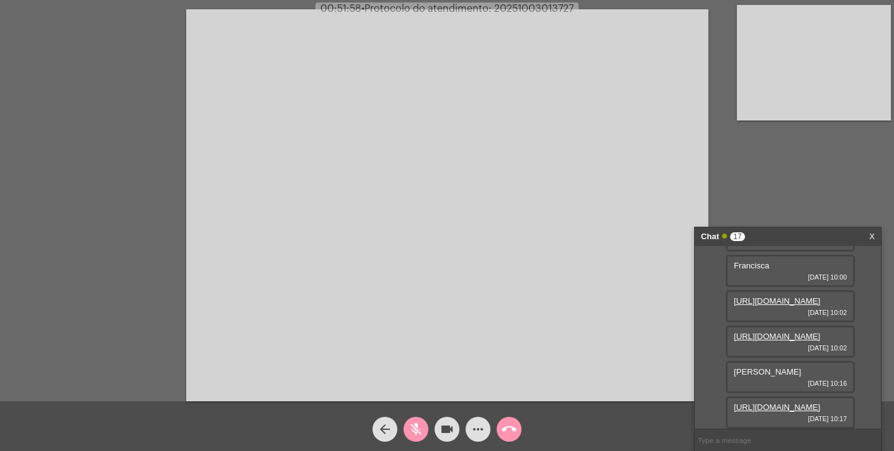
click at [421, 428] on mat-icon "mic_off" at bounding box center [415, 428] width 15 height 15
click at [414, 428] on mat-icon "mic" at bounding box center [415, 428] width 15 height 15
click at [443, 428] on mat-icon "videocam" at bounding box center [446, 428] width 15 height 15
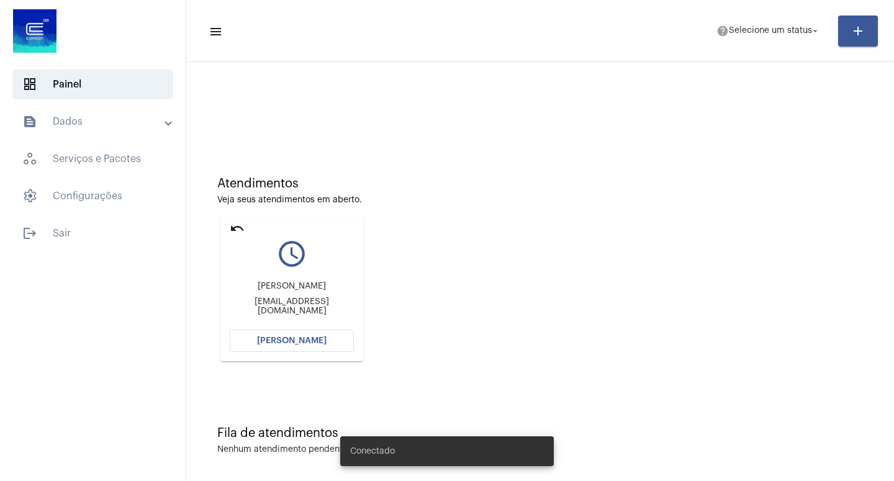
click at [290, 339] on span "[PERSON_NAME]" at bounding box center [292, 340] width 70 height 9
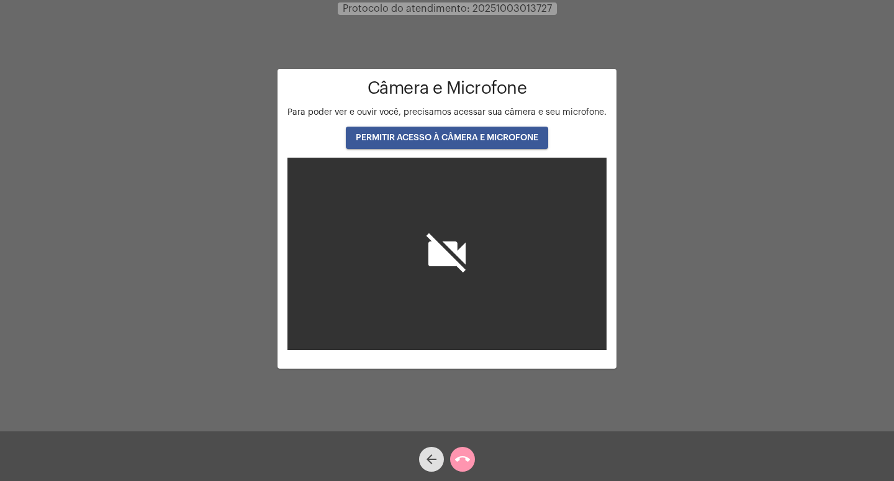
click at [434, 137] on span "PERMITIR ACESSO À CÂMERA E MICROFONE" at bounding box center [447, 137] width 182 height 9
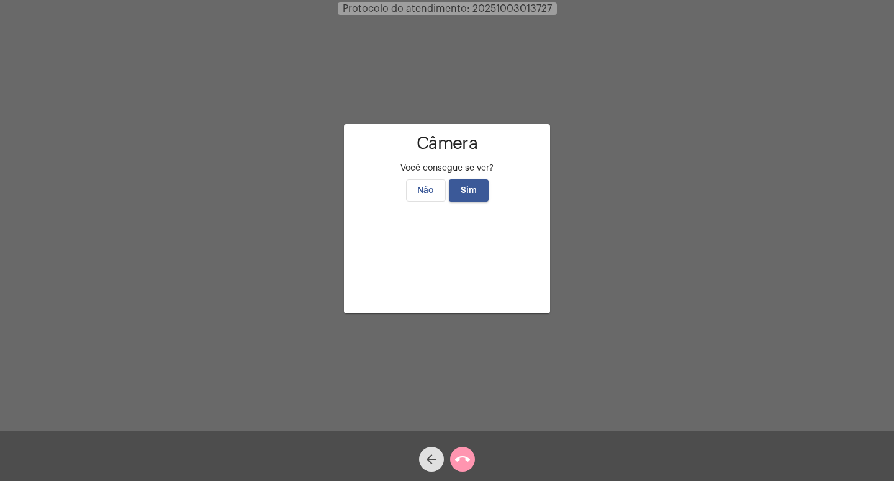
click at [465, 186] on span "Sim" at bounding box center [469, 190] width 16 height 9
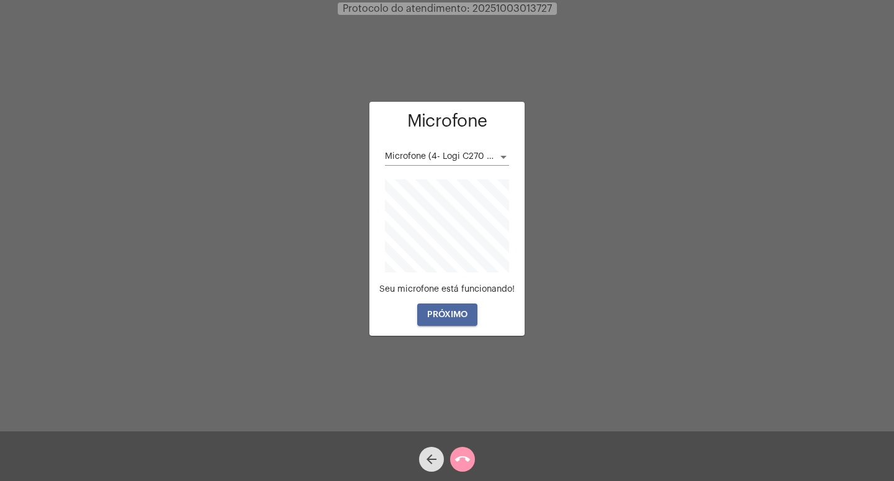
click at [447, 312] on span "PRÓXIMO" at bounding box center [447, 314] width 40 height 9
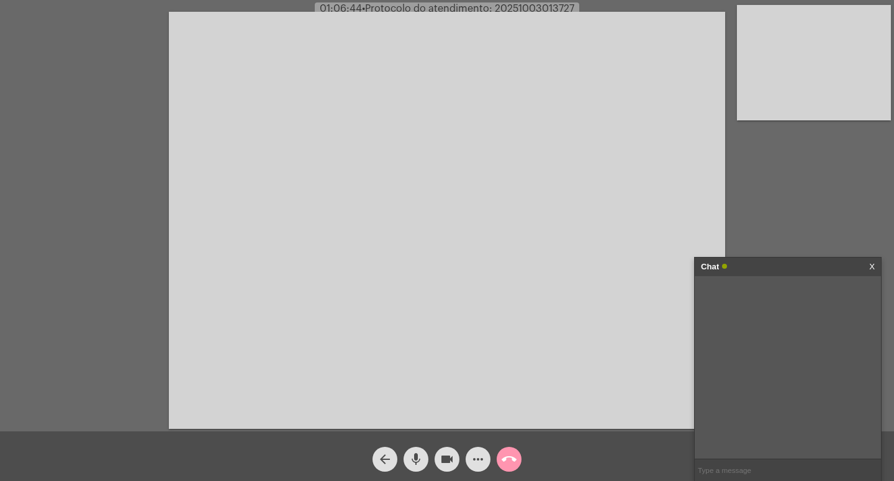
click at [447, 457] on mat-icon "videocam" at bounding box center [446, 459] width 15 height 15
click at [418, 456] on mat-icon "mic" at bounding box center [415, 459] width 15 height 15
click at [513, 456] on mat-icon "call_end" at bounding box center [509, 459] width 15 height 15
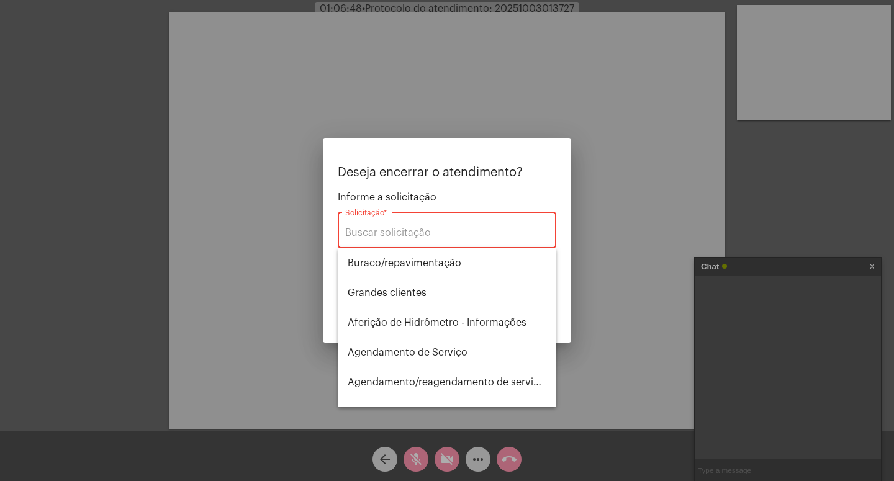
click at [368, 226] on div "Solicitação *" at bounding box center [447, 228] width 204 height 39
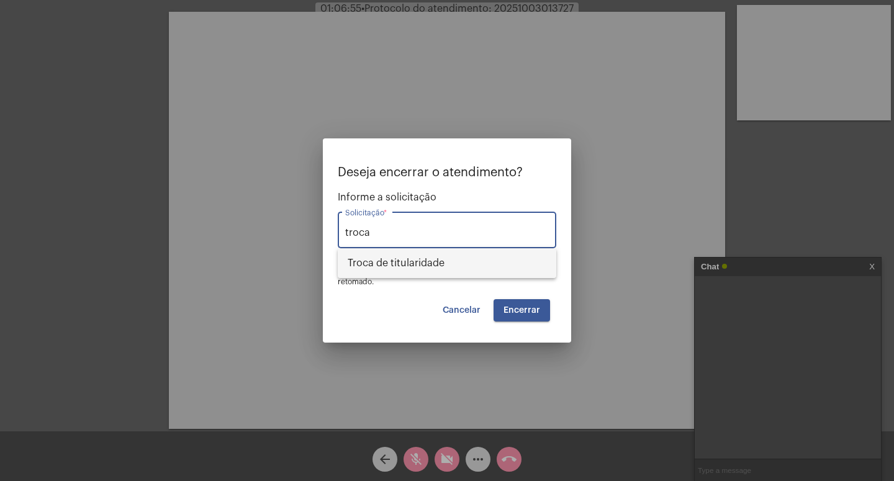
click at [415, 261] on span "Troca de titularidade" at bounding box center [447, 263] width 199 height 30
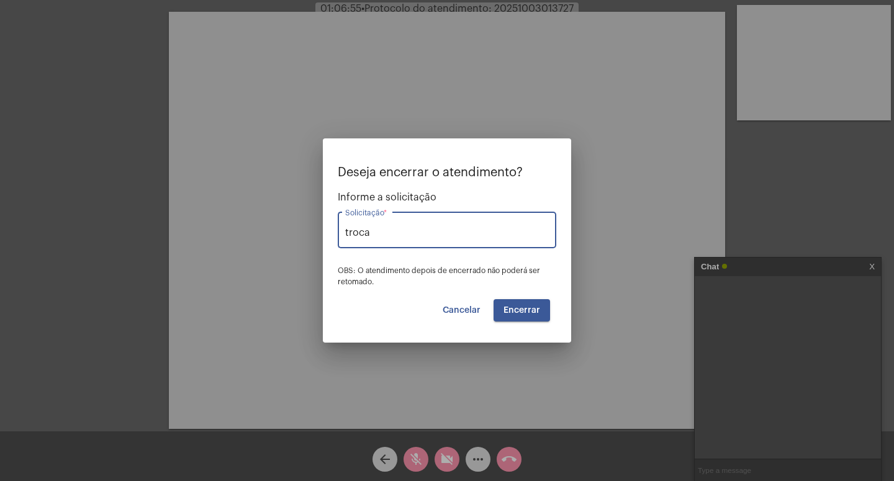
type input "Troca de titularidade"
click at [524, 313] on span "Encerrar" at bounding box center [521, 310] width 37 height 9
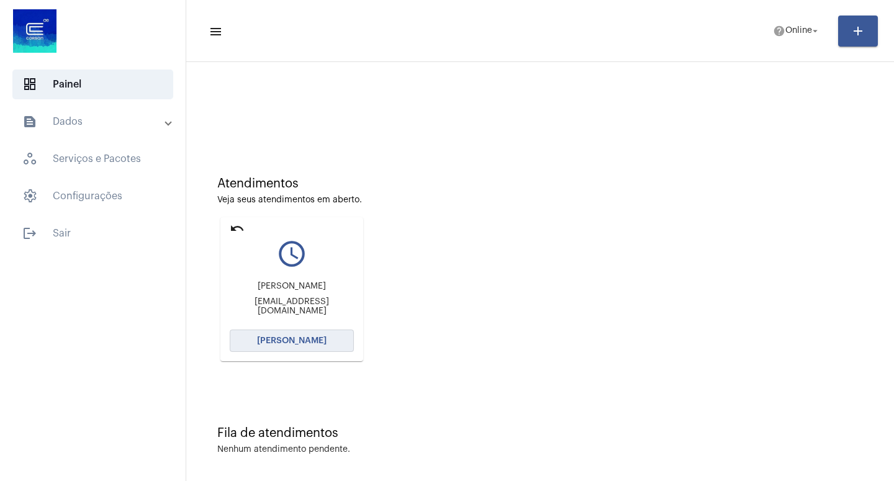
click at [275, 335] on button "[PERSON_NAME]" at bounding box center [292, 341] width 124 height 22
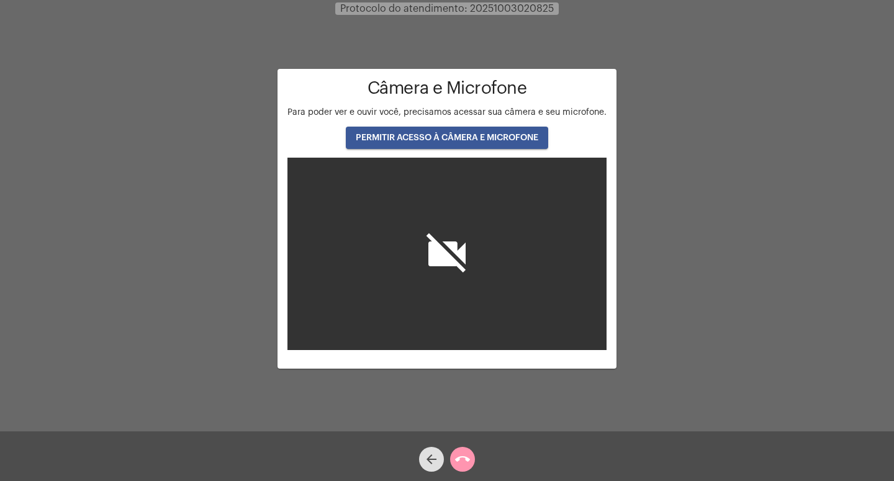
click at [458, 127] on div "Câmera e Microfone Para poder ver e ouvir você, precisamos acessar sua câmera e…" at bounding box center [446, 215] width 319 height 272
click at [453, 139] on span "PERMITIR ACESSO À CÂMERA E MICROFONE" at bounding box center [447, 137] width 182 height 9
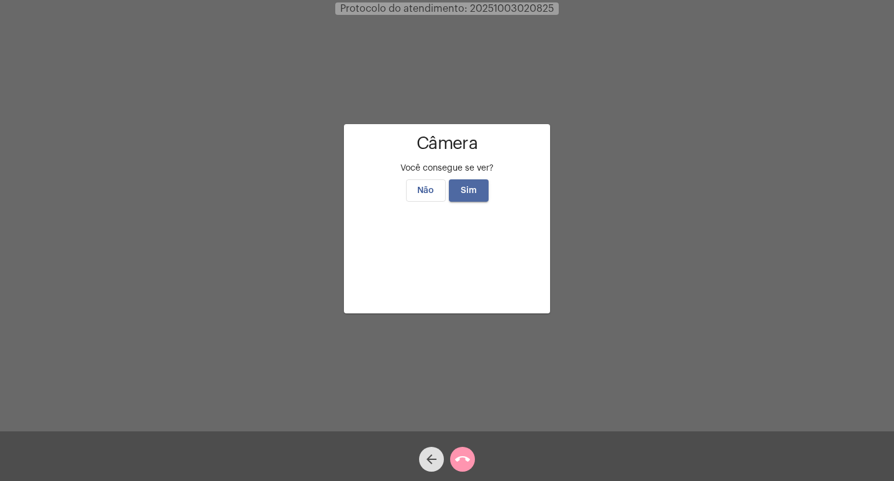
click at [477, 179] on button "Sim" at bounding box center [469, 190] width 40 height 22
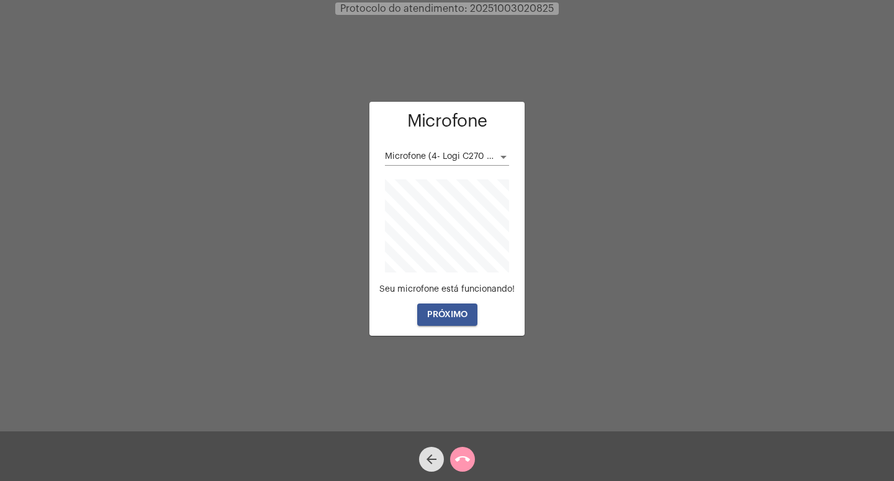
click at [458, 310] on span "PRÓXIMO" at bounding box center [447, 314] width 40 height 9
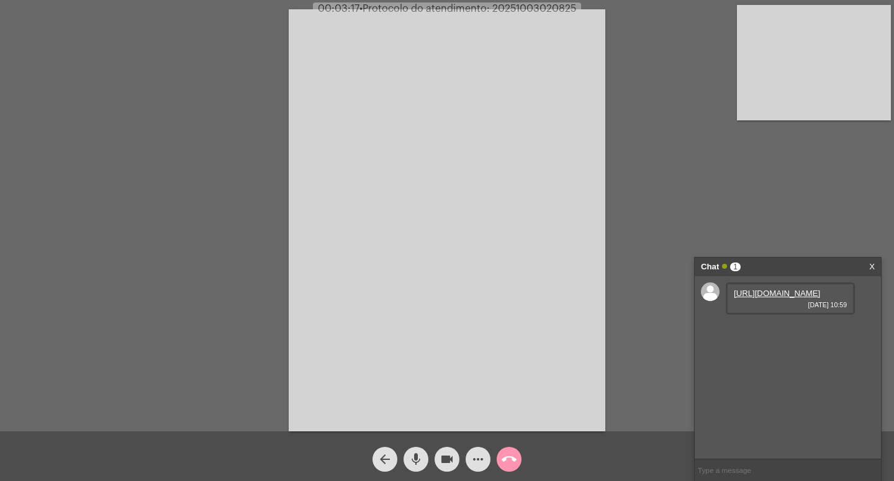
click at [752, 298] on link "https://neft-transfer-bucket.s3.amazonaws.com/temp-f0a20750-03c3-f451-2394-b30e…" at bounding box center [777, 293] width 86 height 9
click at [767, 333] on link "https://neft-transfer-bucket.s3.amazonaws.com/temp-cc188dbf-e941-1681-2dcd-0c4a…" at bounding box center [777, 328] width 86 height 9
click at [444, 456] on mat-icon "videocam" at bounding box center [446, 459] width 15 height 15
click at [415, 455] on mat-icon "mic" at bounding box center [415, 459] width 15 height 15
click at [510, 457] on mat-icon "call_end" at bounding box center [509, 459] width 15 height 15
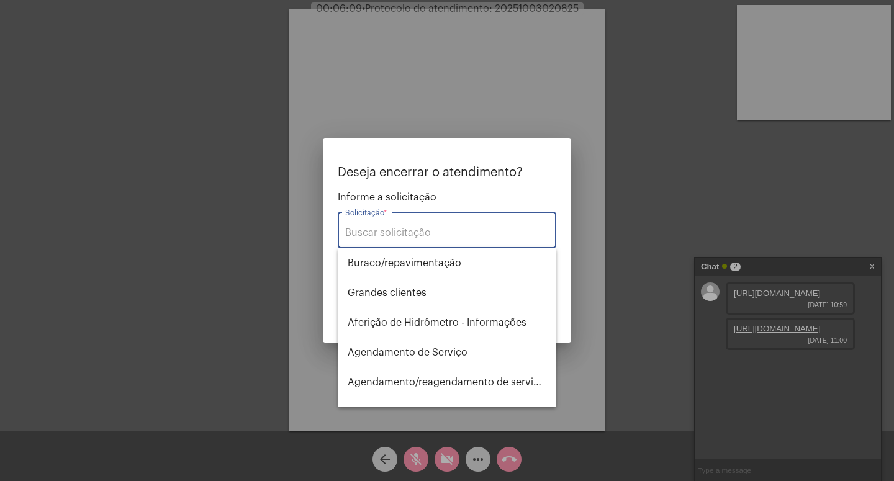
click at [385, 230] on input "Solicitação *" at bounding box center [447, 232] width 204 height 11
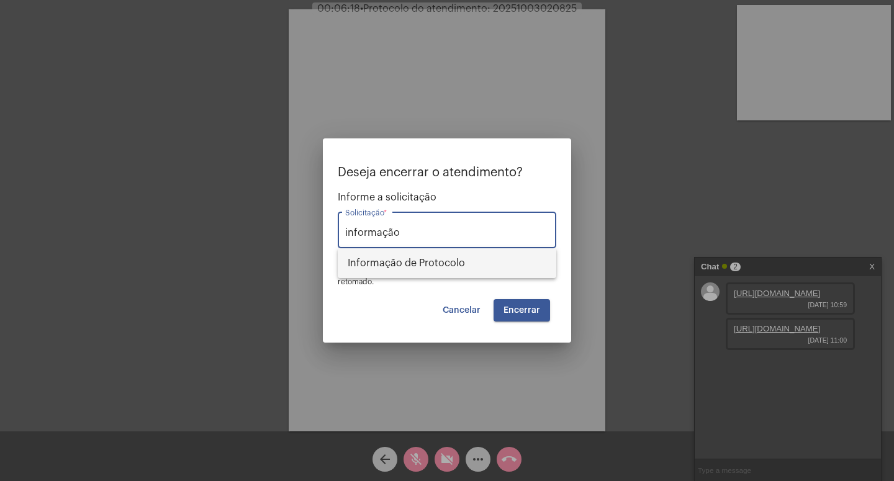
click at [433, 265] on span "Informação de Protocolo" at bounding box center [447, 263] width 199 height 30
type input "Informação de Protocolo"
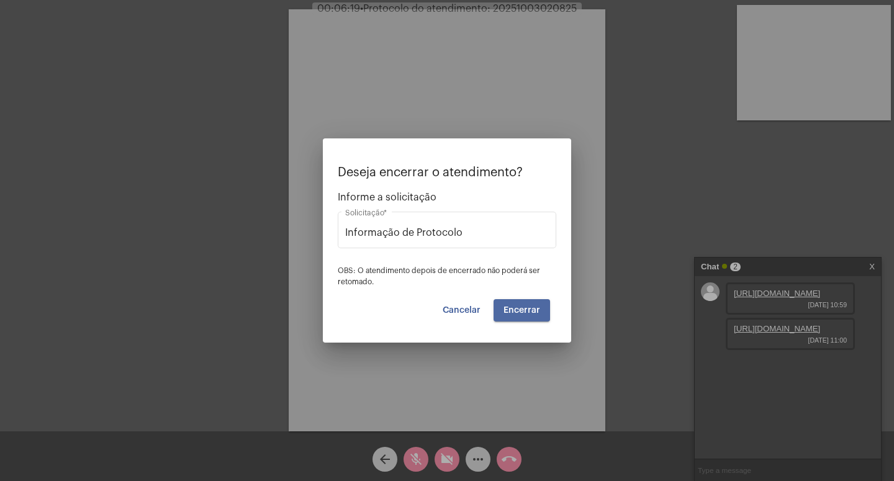
click at [519, 306] on span "Encerrar" at bounding box center [521, 310] width 37 height 9
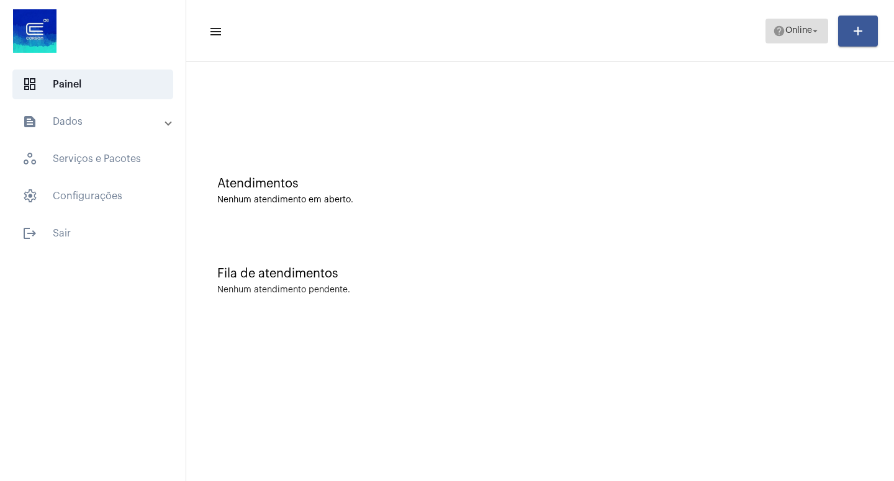
click at [812, 31] on mat-icon "arrow_drop_down" at bounding box center [814, 30] width 11 height 11
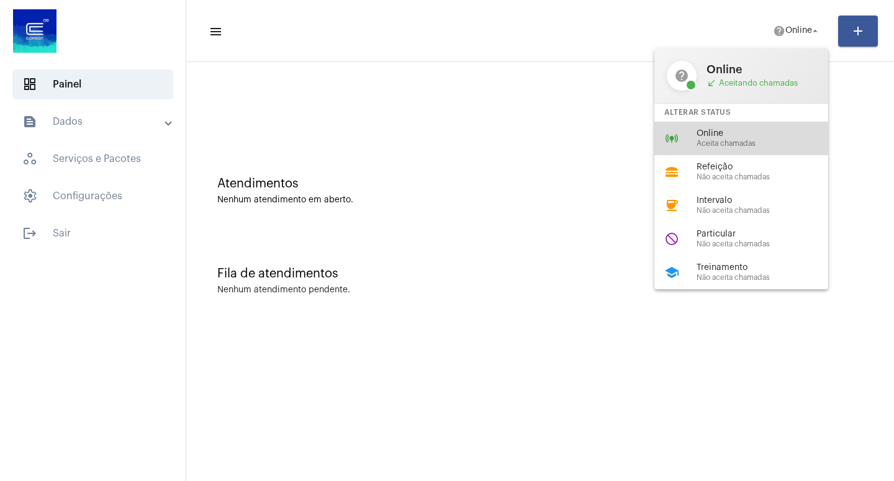
click at [740, 128] on div "online_prediction Online Aceita chamadas" at bounding box center [751, 139] width 194 height 34
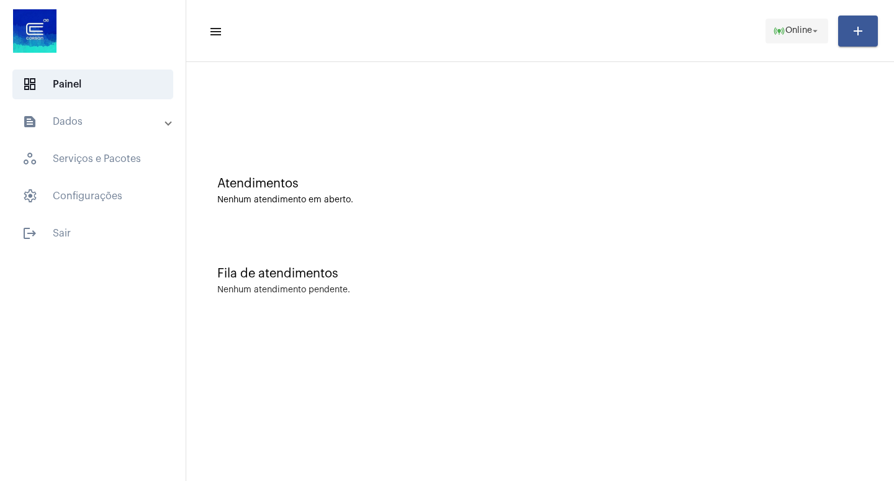
click at [819, 27] on mat-icon "arrow_drop_down" at bounding box center [814, 30] width 11 height 11
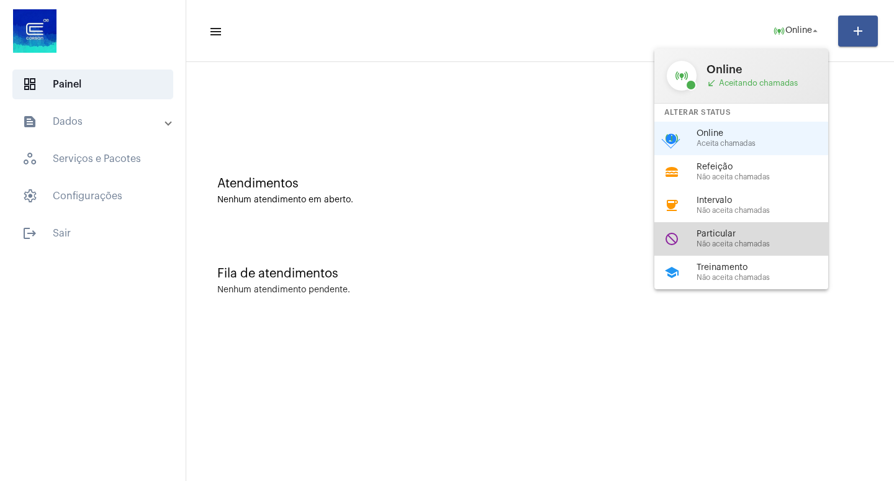
click at [729, 234] on span "Particular" at bounding box center [767, 234] width 142 height 9
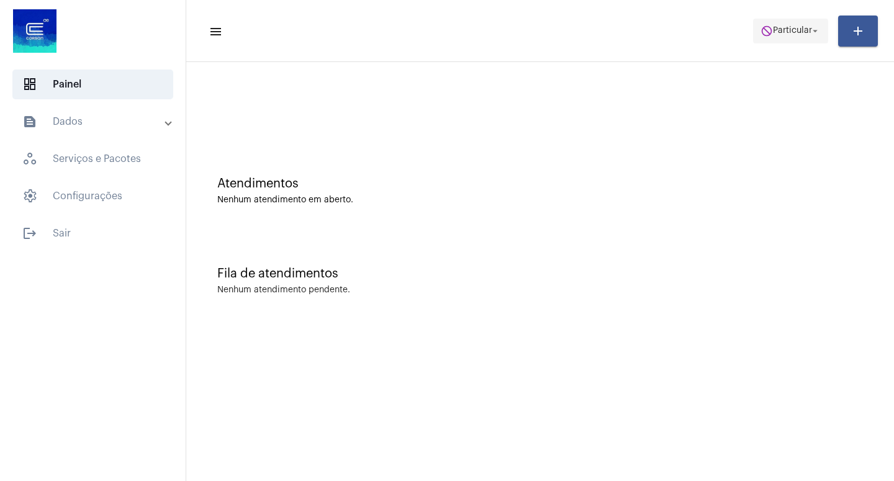
click at [816, 30] on mat-icon "arrow_drop_down" at bounding box center [814, 30] width 11 height 11
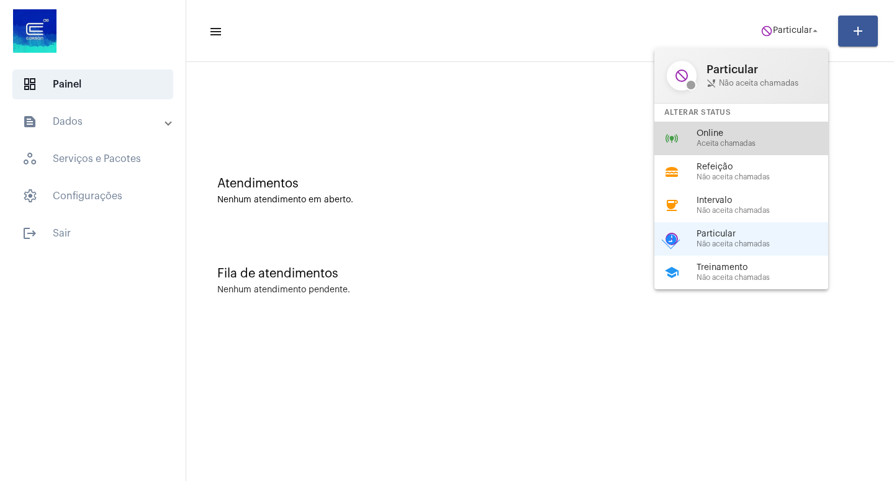
click at [732, 145] on span "Aceita chamadas" at bounding box center [767, 144] width 142 height 8
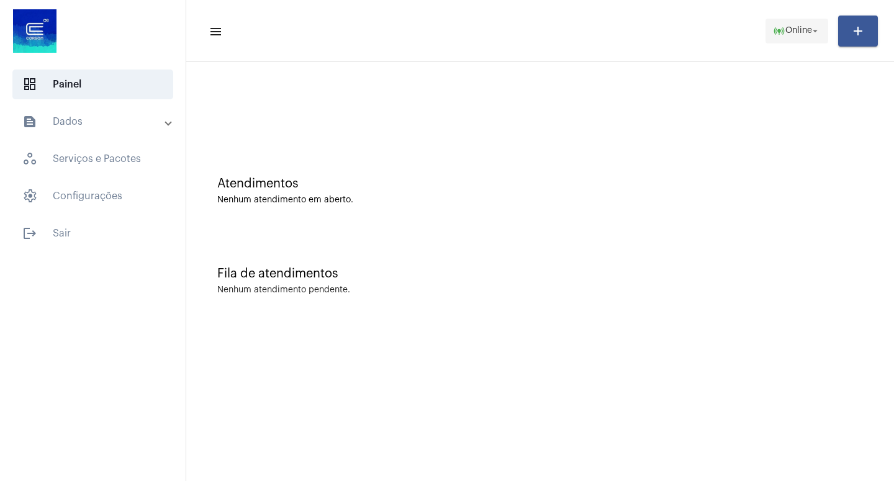
click at [811, 29] on mat-icon "arrow_drop_down" at bounding box center [814, 30] width 11 height 11
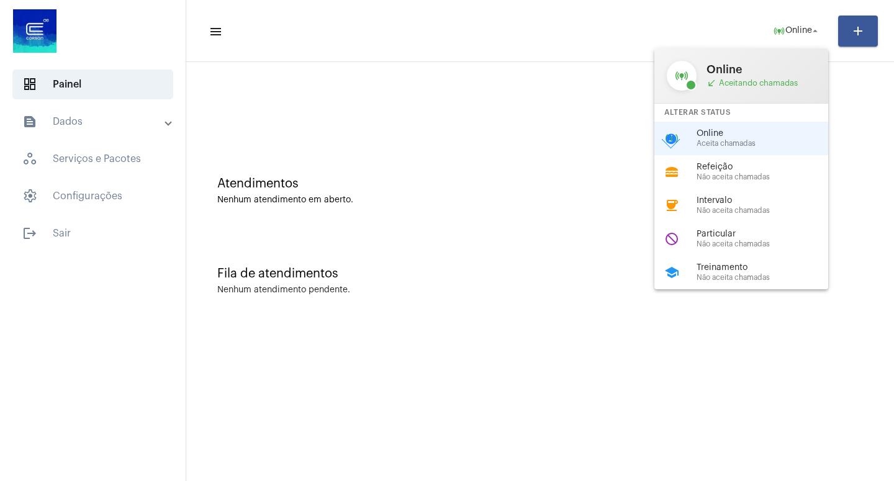
click at [737, 140] on div "Online Aceita chamadas" at bounding box center [767, 138] width 142 height 19
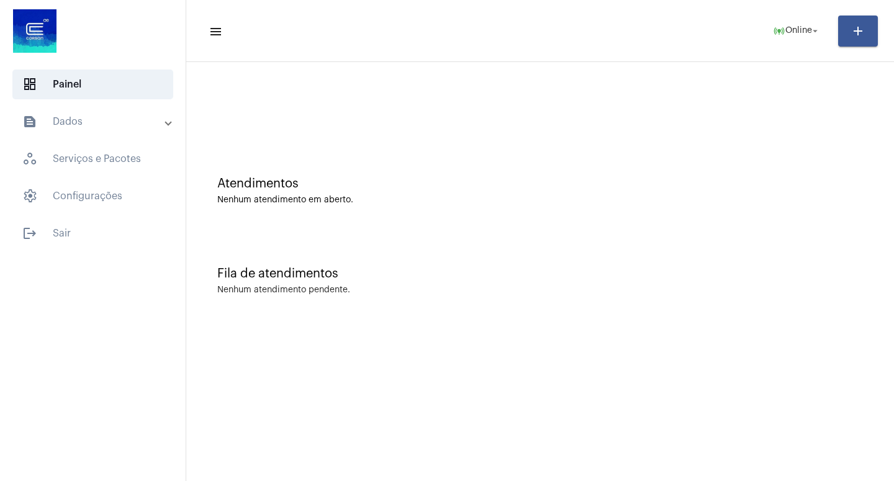
click at [75, 119] on mat-panel-title "text_snippet_outlined Dados" at bounding box center [93, 121] width 143 height 15
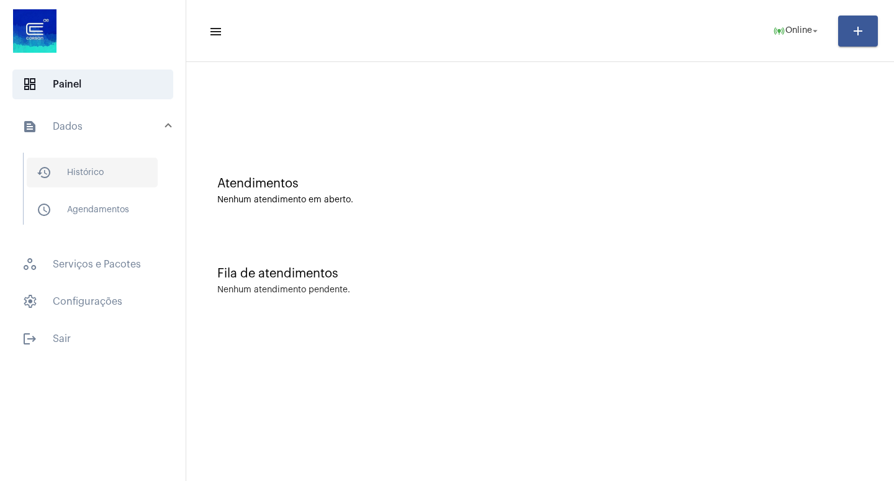
click at [86, 177] on span "history_outlined Histórico" at bounding box center [92, 173] width 131 height 30
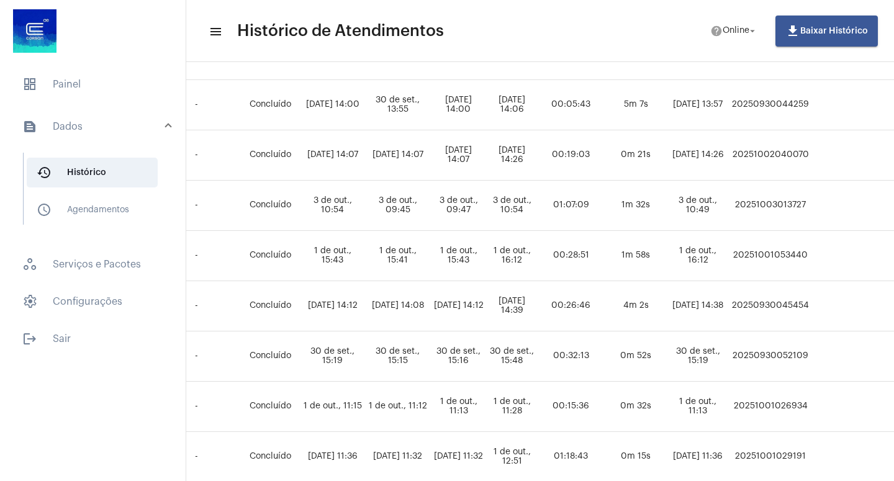
scroll to position [775, 605]
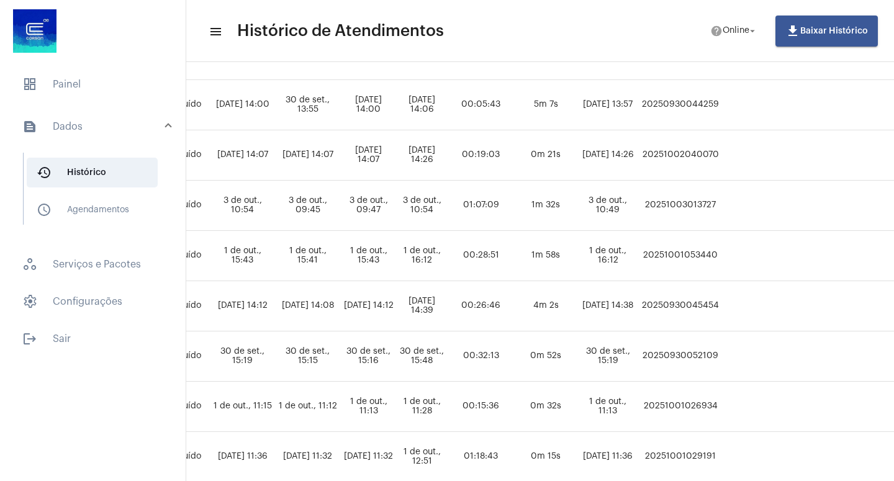
drag, startPoint x: 727, startPoint y: 204, endPoint x: 800, endPoint y: 202, distance: 72.6
click at [722, 202] on td "20251003013727" at bounding box center [680, 206] width 83 height 50
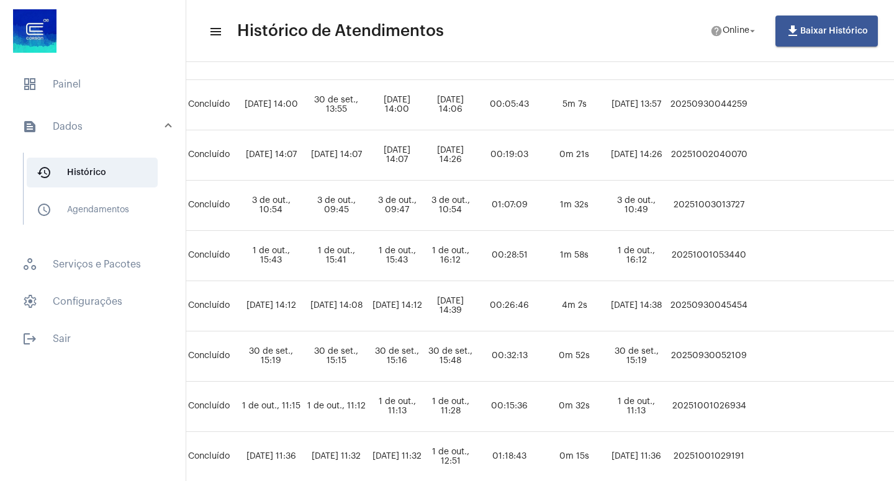
scroll to position [775, 667]
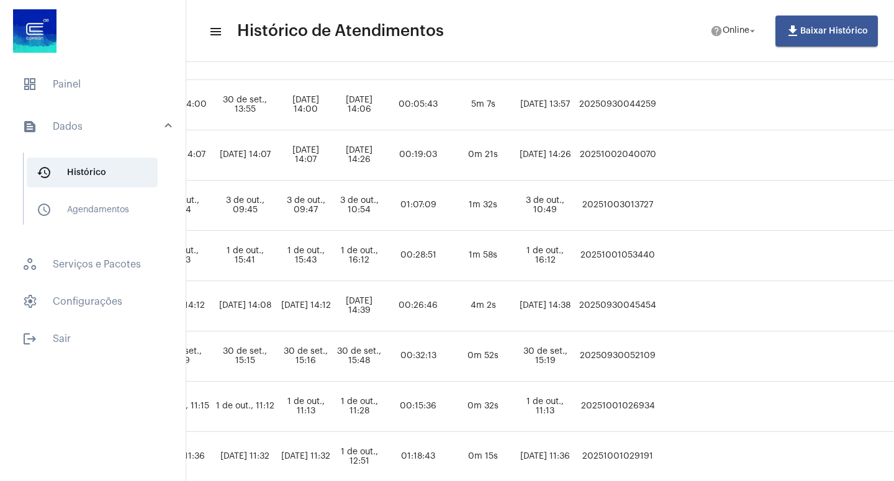
copy td "20251003013727"
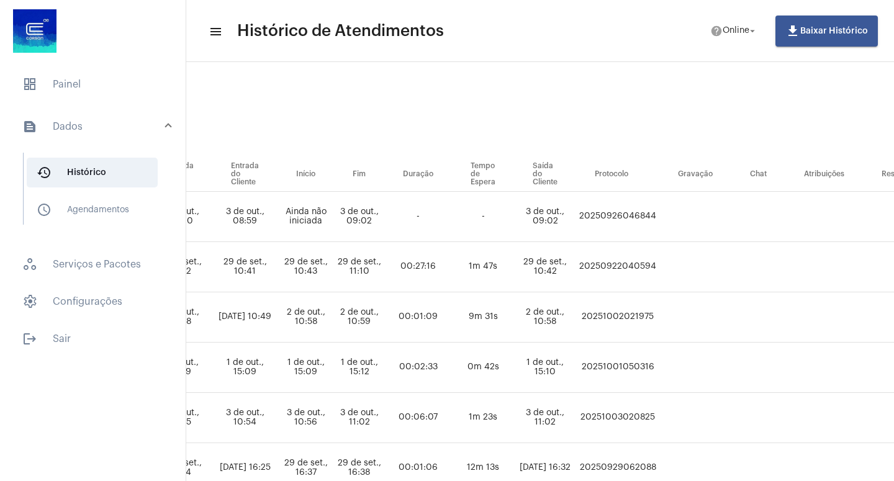
scroll to position [0, 667]
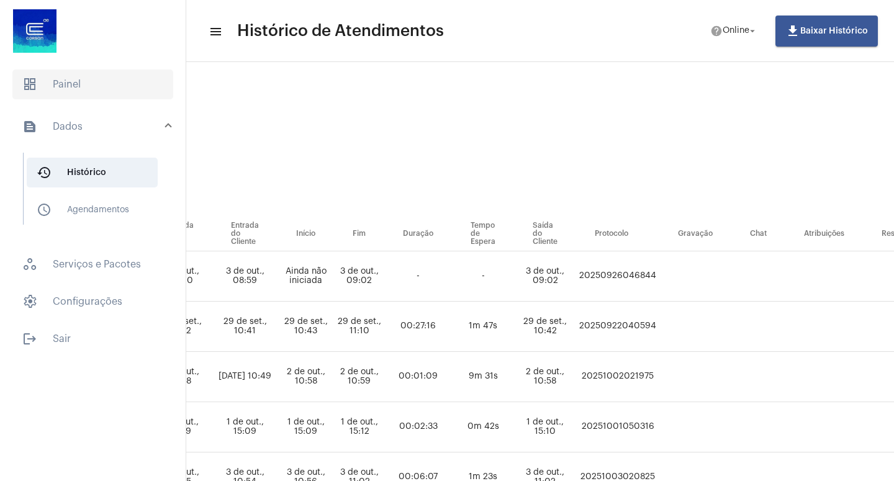
click at [79, 85] on span "dashboard Painel" at bounding box center [92, 85] width 161 height 30
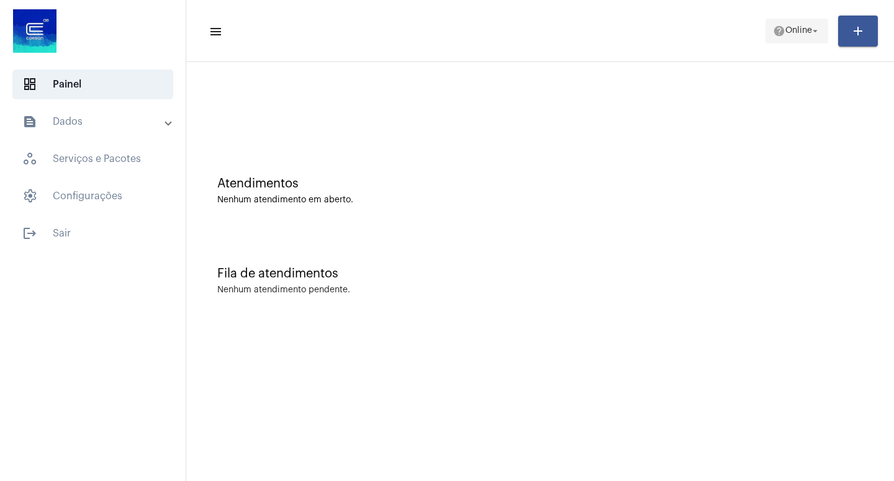
click at [811, 35] on mat-icon "arrow_drop_down" at bounding box center [814, 30] width 11 height 11
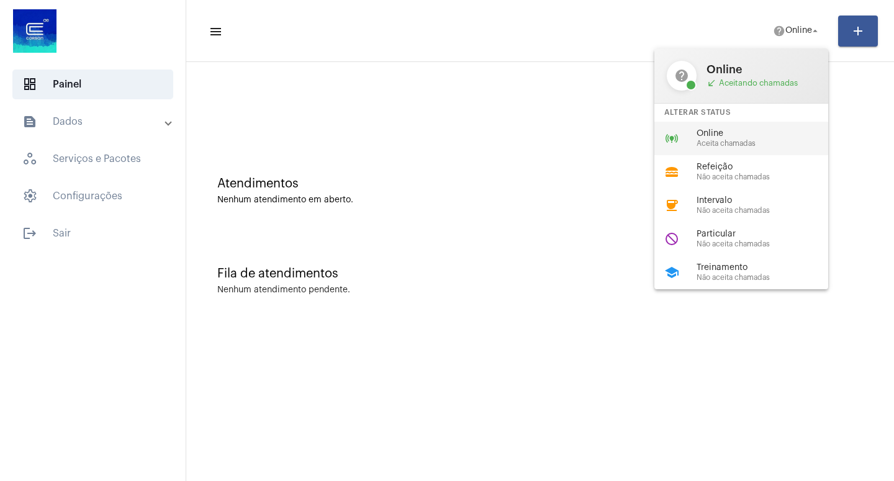
click at [747, 144] on span "Aceita chamadas" at bounding box center [767, 144] width 142 height 8
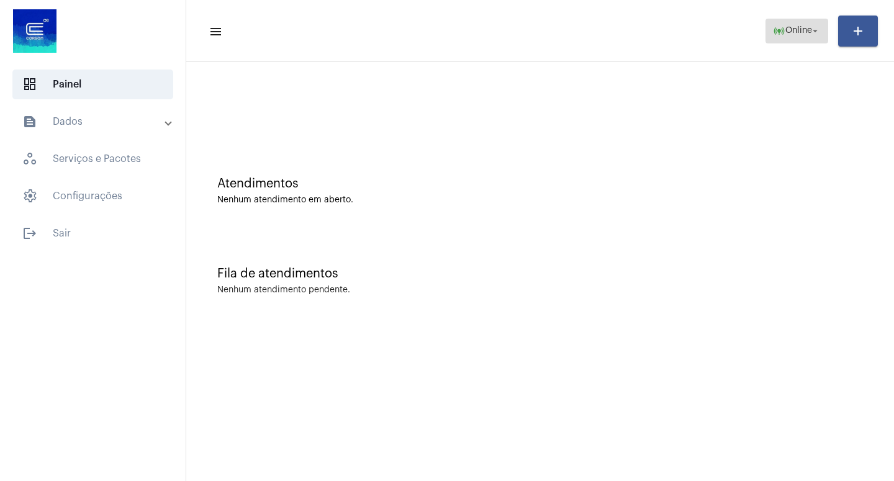
click at [817, 30] on mat-icon "arrow_drop_down" at bounding box center [814, 30] width 11 height 11
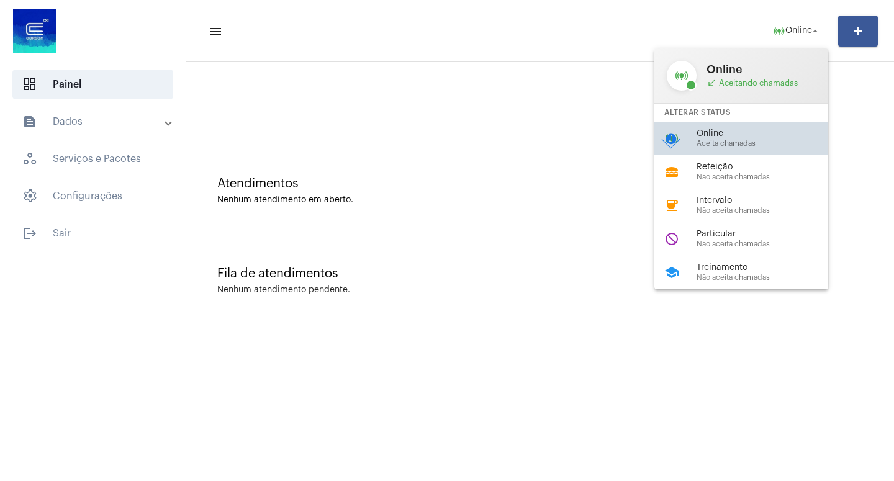
click at [732, 138] on span "Online" at bounding box center [767, 133] width 142 height 9
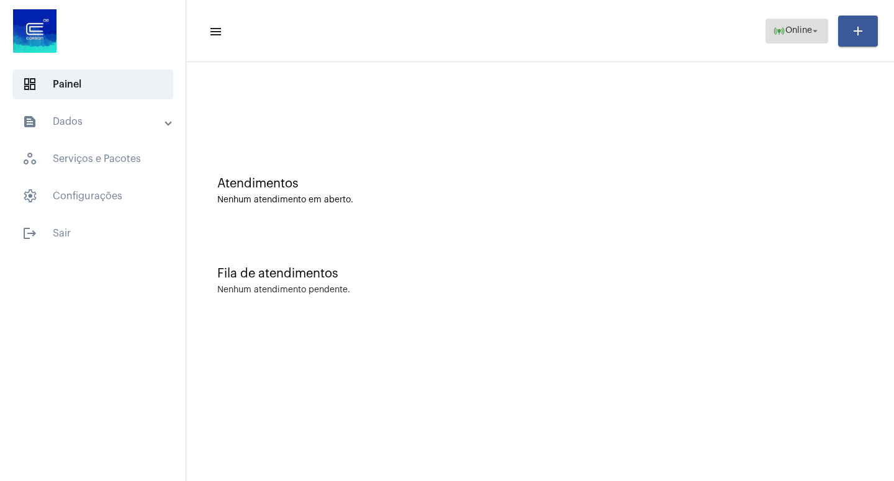
click at [823, 27] on button "online_prediction Online arrow_drop_down" at bounding box center [796, 31] width 63 height 25
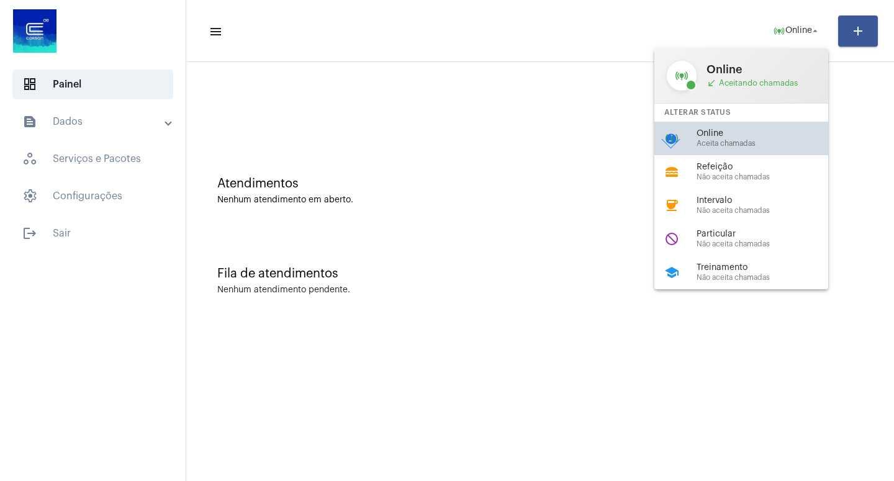
click at [735, 136] on span "Online" at bounding box center [767, 133] width 142 height 9
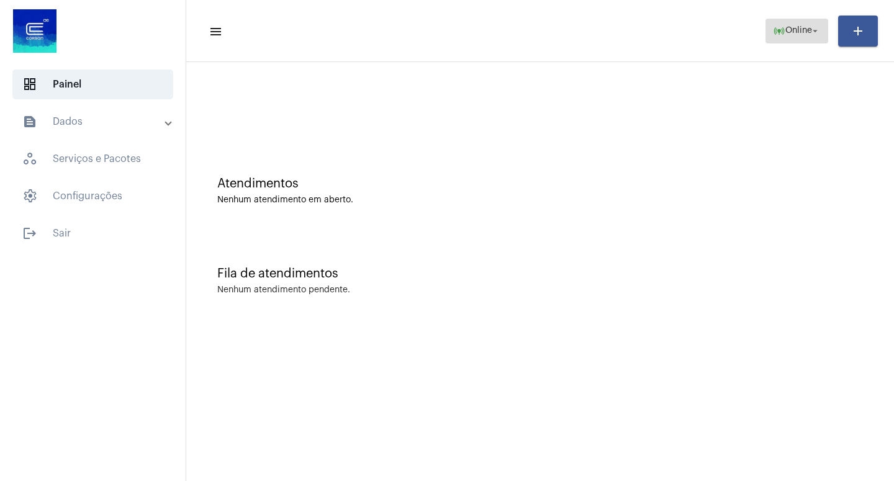
click at [817, 25] on span "online_prediction Online arrow_drop_down" at bounding box center [797, 30] width 48 height 22
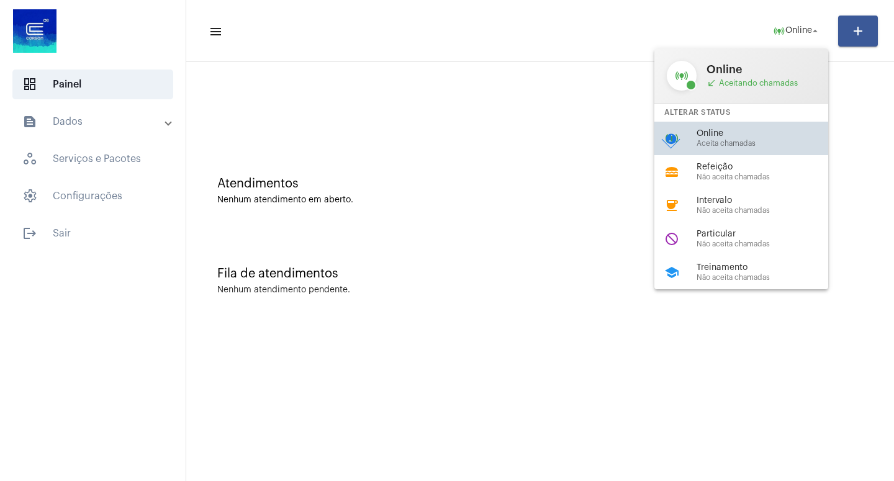
click at [714, 135] on span "Online" at bounding box center [767, 133] width 142 height 9
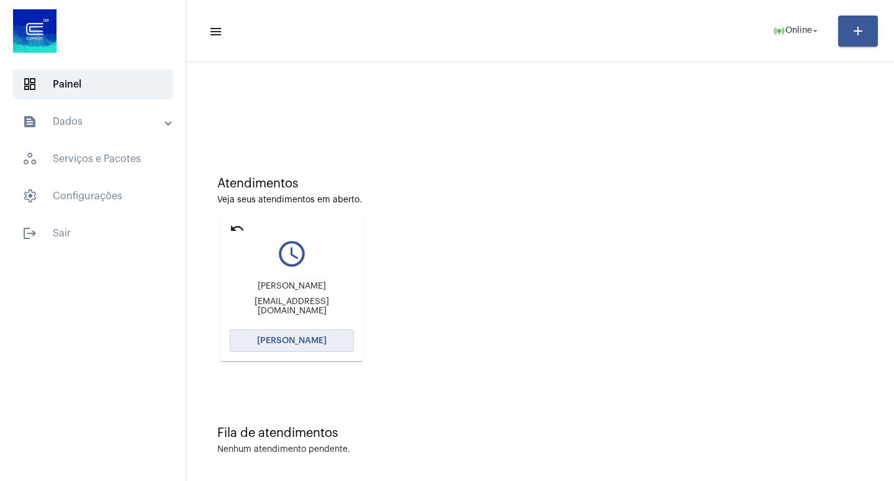
click at [279, 345] on span "[PERSON_NAME]" at bounding box center [292, 340] width 70 height 9
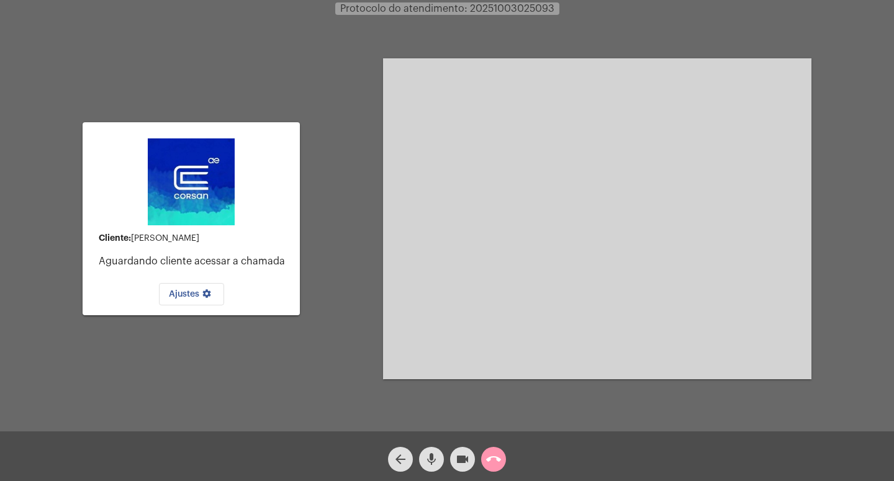
click at [464, 457] on mat-icon "videocam" at bounding box center [462, 459] width 15 height 15
click at [434, 456] on mat-icon "mic" at bounding box center [431, 459] width 15 height 15
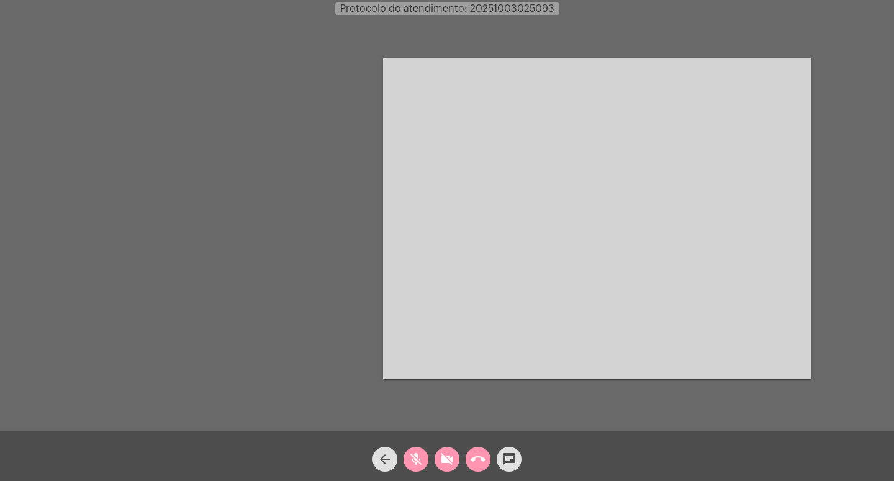
click at [498, 452] on div "chat" at bounding box center [508, 456] width 31 height 31
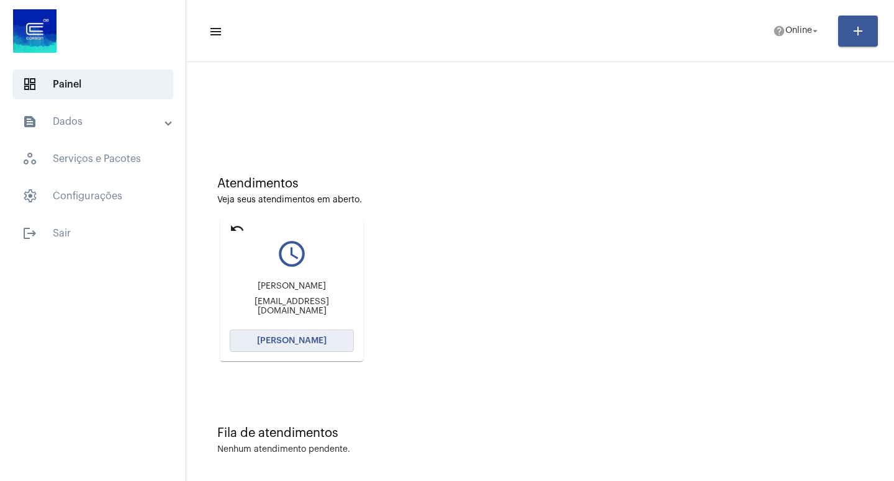
click at [280, 341] on span "[PERSON_NAME]" at bounding box center [292, 340] width 70 height 9
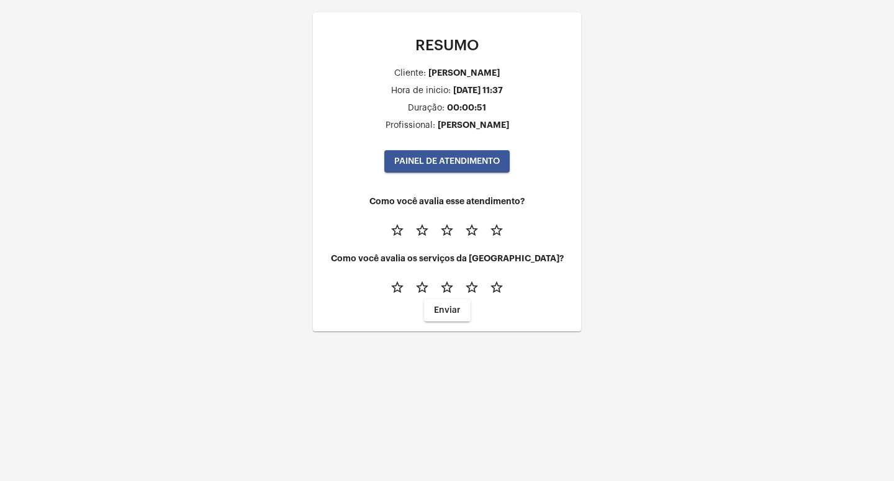
click at [462, 158] on button "PAINEL DE ATENDIMENTO" at bounding box center [446, 161] width 125 height 22
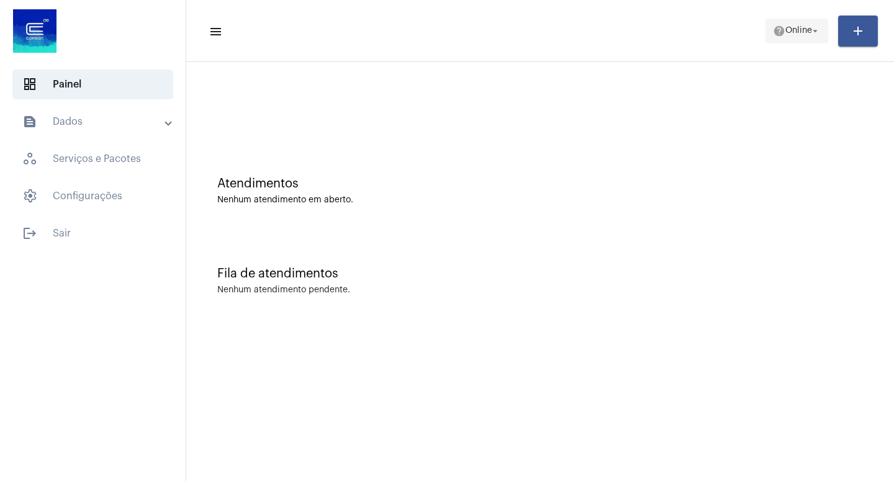
click at [818, 30] on mat-icon "arrow_drop_down" at bounding box center [814, 30] width 11 height 11
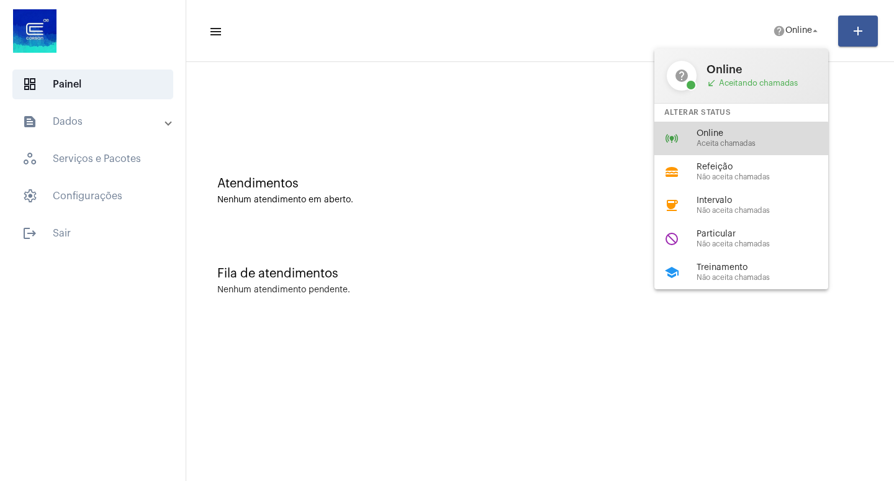
click at [713, 141] on span "Aceita chamadas" at bounding box center [767, 144] width 142 height 8
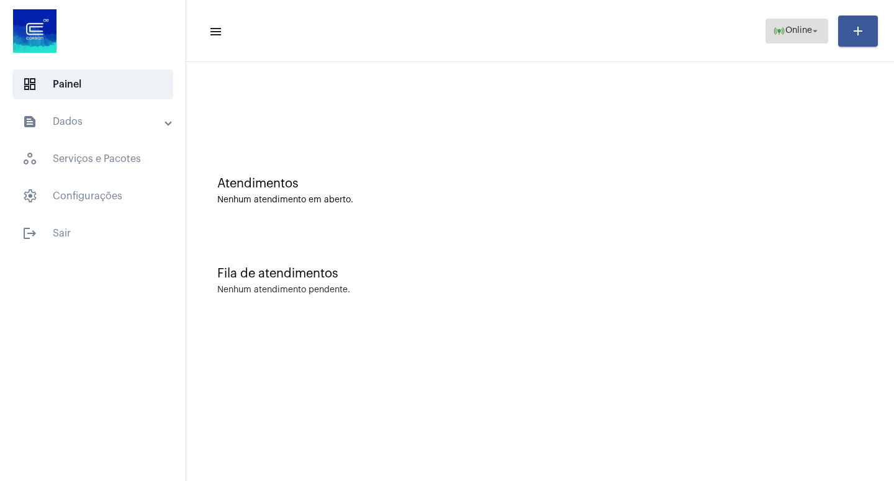
click at [818, 30] on mat-icon "arrow_drop_down" at bounding box center [814, 30] width 11 height 11
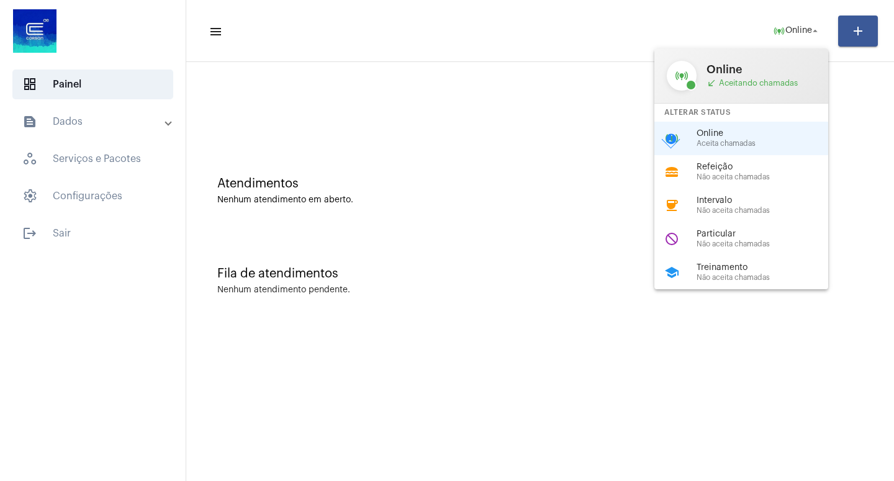
click at [737, 84] on span "call_received Aceitando chamadas" at bounding box center [760, 83] width 109 height 10
click at [778, 88] on div "online_prediction Online call_received Aceitando chamadas" at bounding box center [741, 75] width 174 height 55
click at [738, 80] on span "call_received Aceitando chamadas" at bounding box center [760, 83] width 109 height 10
click at [777, 88] on div "online_prediction Online call_received Aceitando chamadas" at bounding box center [741, 75] width 174 height 55
click at [861, 100] on div at bounding box center [447, 240] width 894 height 481
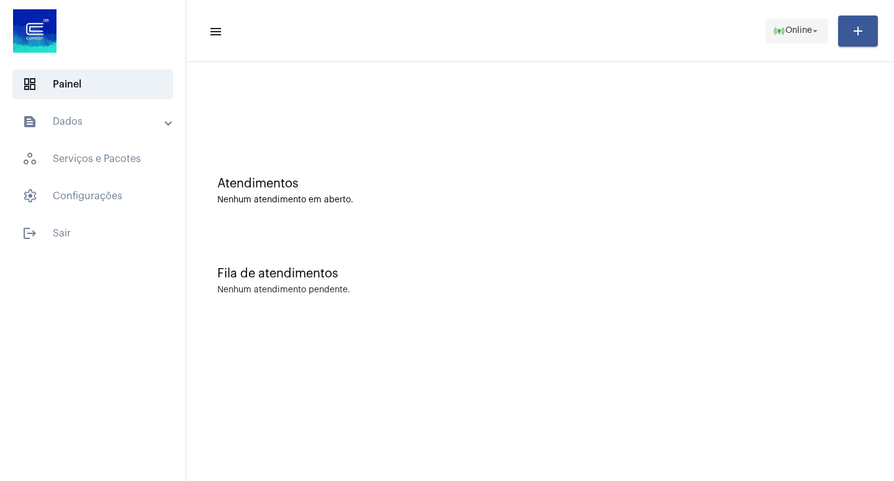
click at [814, 32] on mat-icon "arrow_drop_down" at bounding box center [814, 30] width 11 height 11
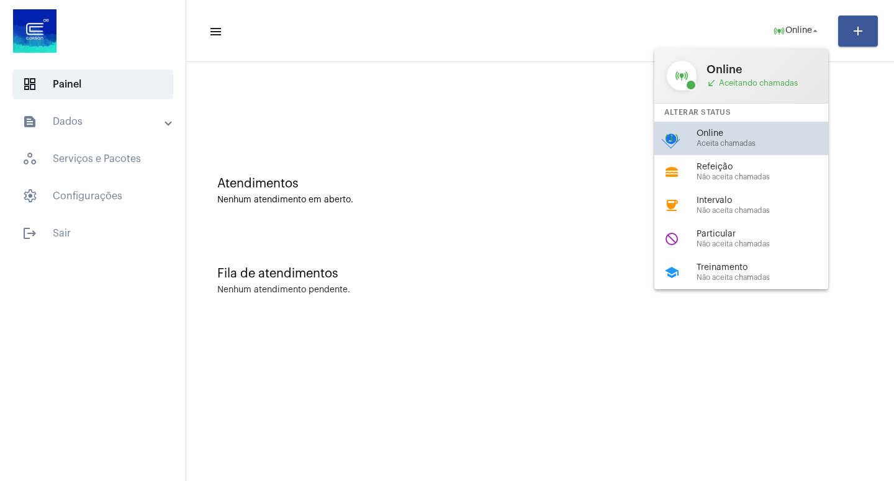
click at [735, 137] on span "Online" at bounding box center [767, 133] width 142 height 9
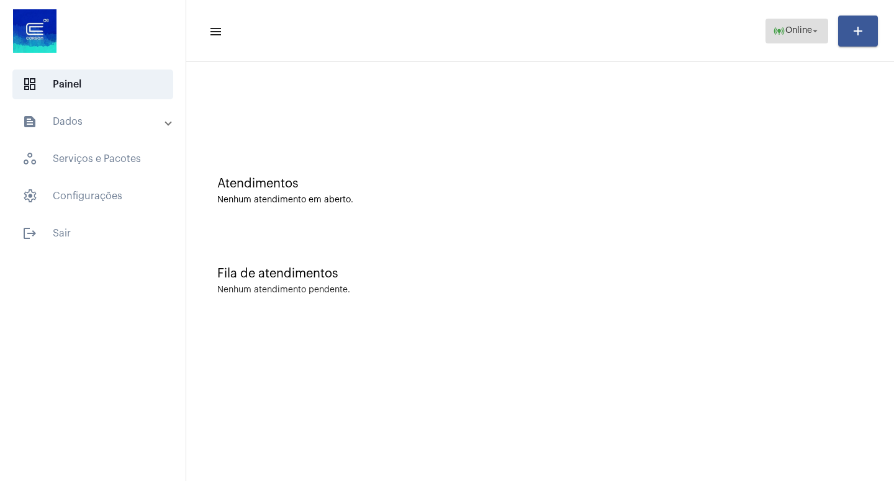
click at [817, 27] on mat-icon "arrow_drop_down" at bounding box center [814, 30] width 11 height 11
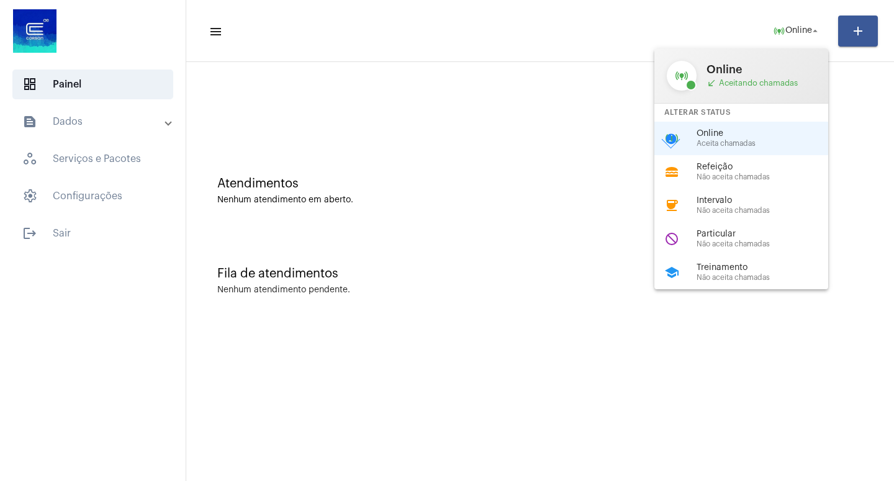
click at [752, 74] on span "Online" at bounding box center [760, 69] width 109 height 12
click at [742, 78] on span "call_received Aceitando chamadas" at bounding box center [760, 83] width 109 height 10
click at [695, 78] on mat-icon "online_prediction" at bounding box center [682, 76] width 30 height 30
click at [725, 73] on span "Online" at bounding box center [760, 69] width 109 height 12
click at [625, 107] on div at bounding box center [447, 240] width 894 height 481
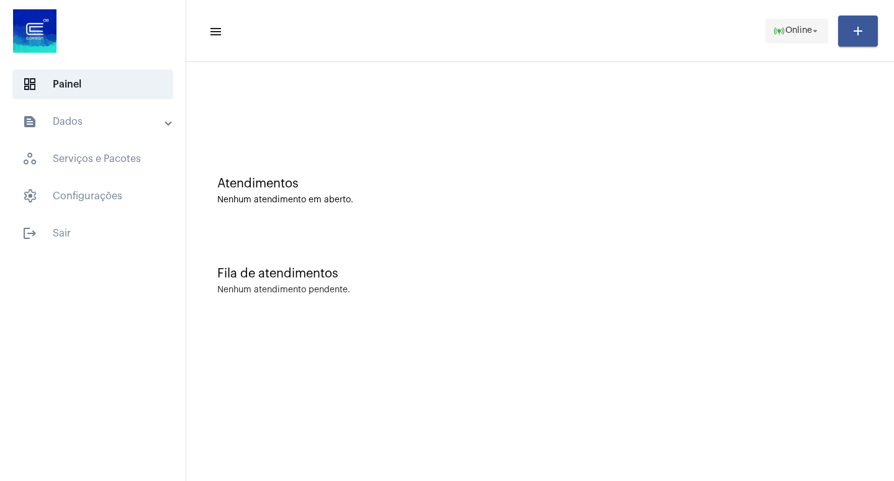
click at [814, 34] on mat-icon "arrow_drop_down" at bounding box center [814, 30] width 11 height 11
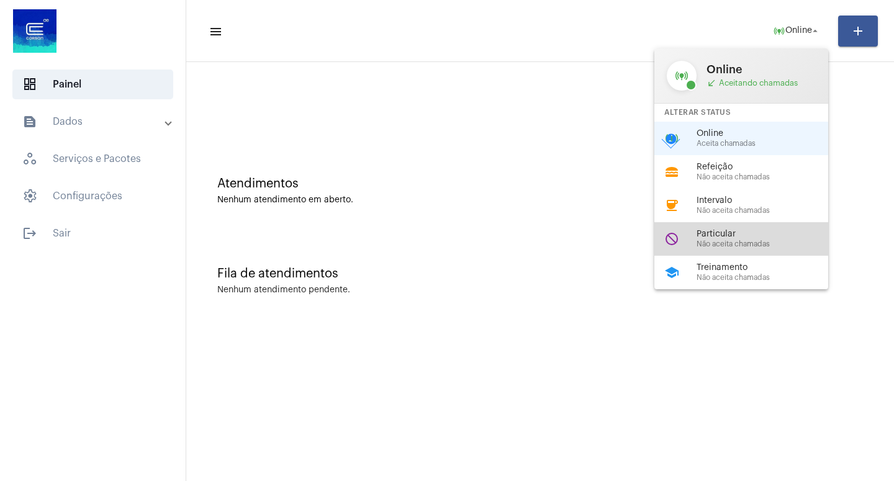
click at [716, 248] on span "Não aceita chamadas" at bounding box center [767, 244] width 142 height 8
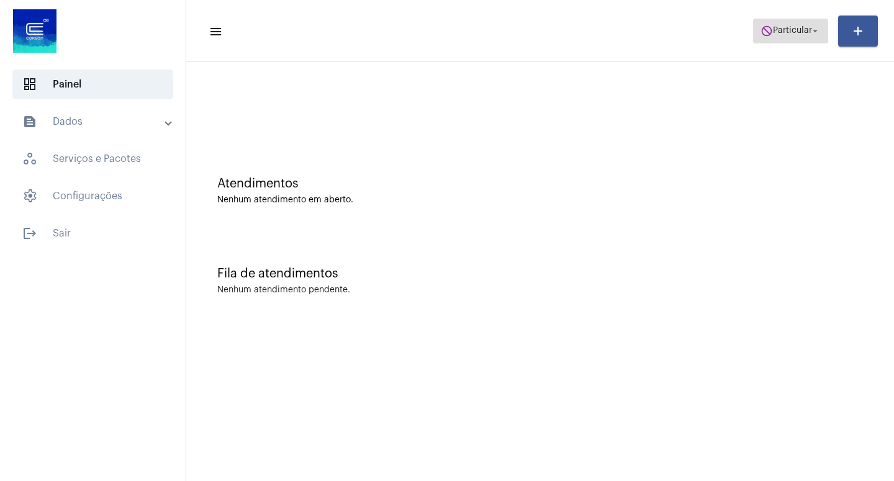
click at [812, 34] on mat-icon "arrow_drop_down" at bounding box center [814, 30] width 11 height 11
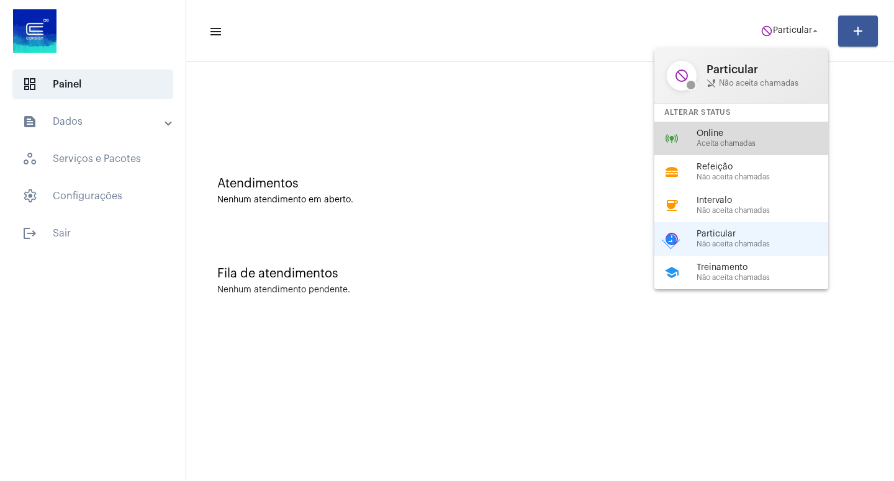
click at [742, 138] on span "Online" at bounding box center [767, 133] width 142 height 9
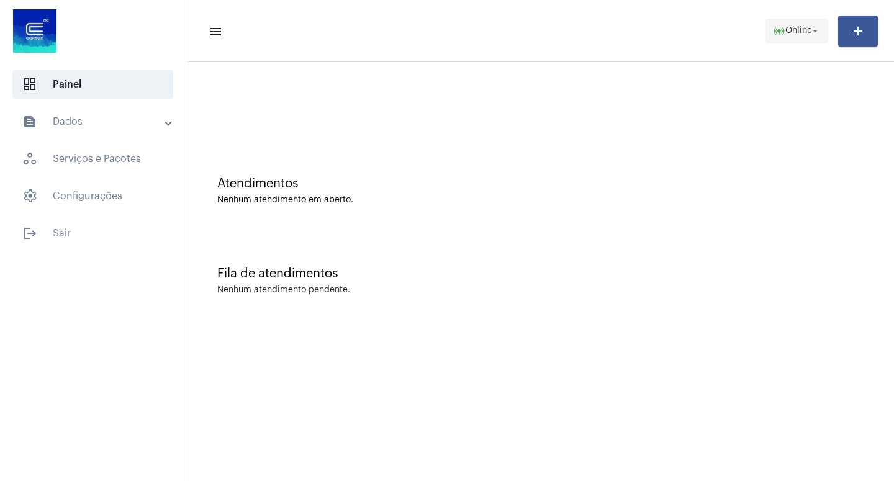
click at [813, 30] on mat-icon "arrow_drop_down" at bounding box center [814, 30] width 11 height 11
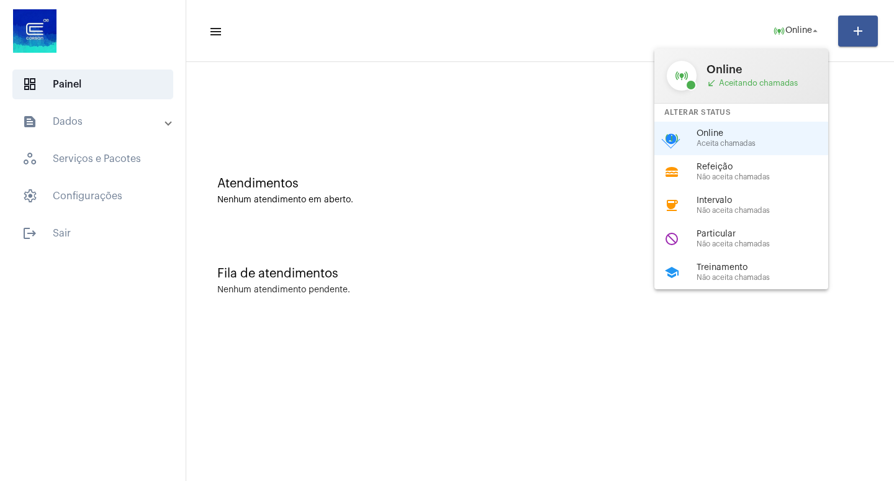
click at [719, 136] on span "Online" at bounding box center [767, 133] width 142 height 9
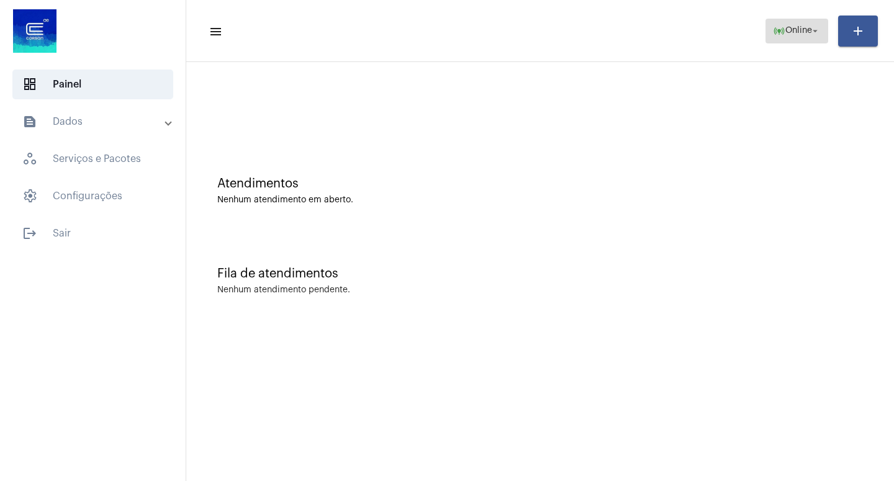
click at [818, 30] on mat-icon "arrow_drop_down" at bounding box center [814, 30] width 11 height 11
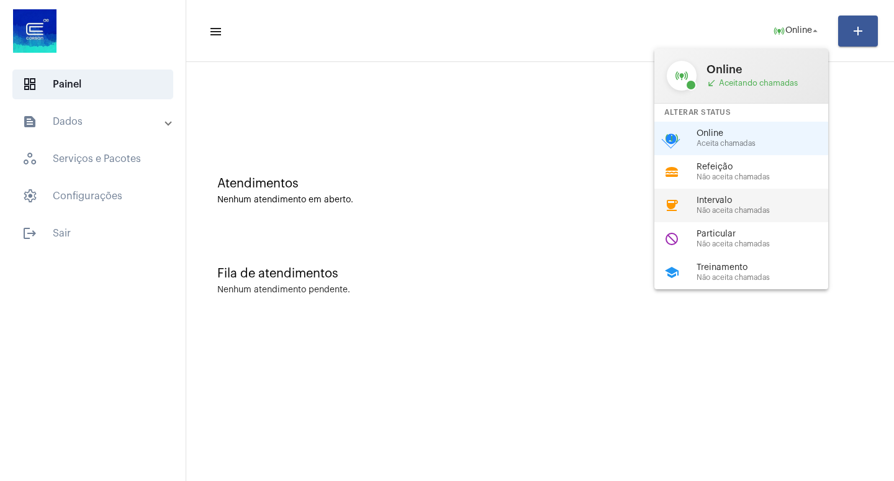
click at [737, 205] on span "Intervalo" at bounding box center [767, 200] width 142 height 9
